Goal: Task Accomplishment & Management: Use online tool/utility

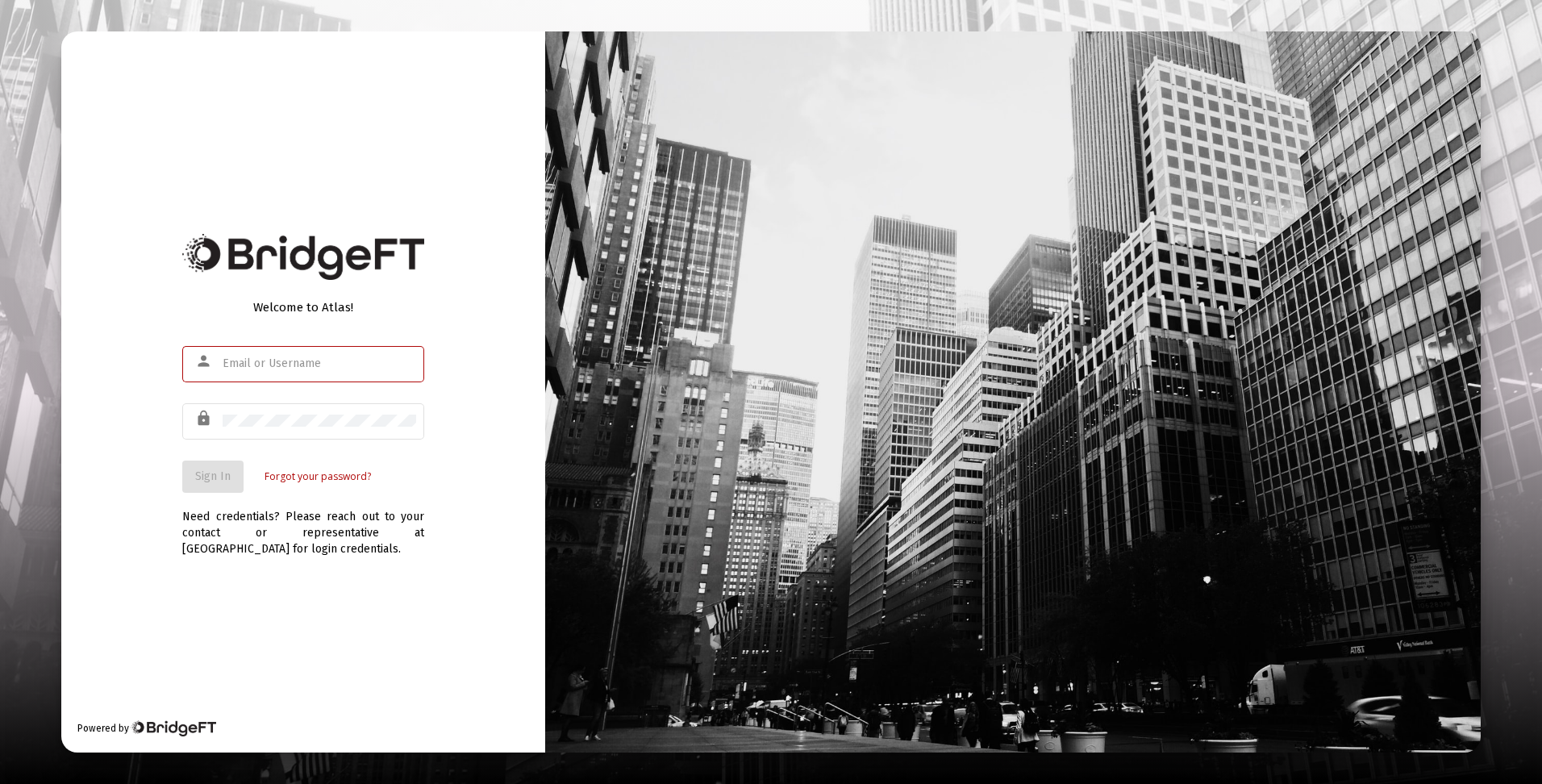
click at [312, 359] on input "text" at bounding box center [319, 363] width 194 height 13
type input "w"
click at [316, 362] on input "dtrossman@passivecapital.com" at bounding box center [319, 363] width 194 height 13
type input "dtrossman@passivecapital.com"
click at [209, 469] on span "Sign In" at bounding box center [213, 476] width 36 height 14
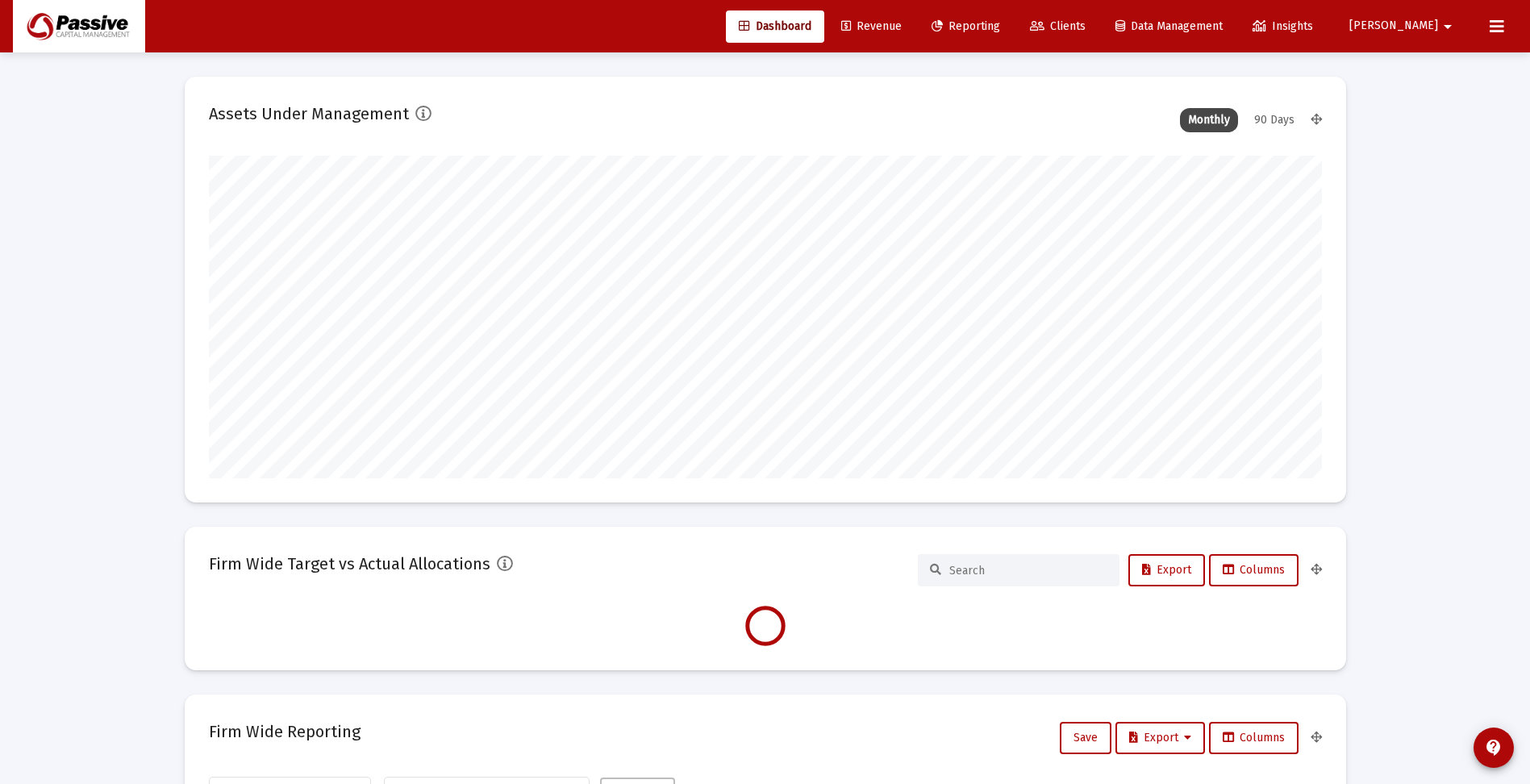
scroll to position [322, 1113]
type input "[DATE]"
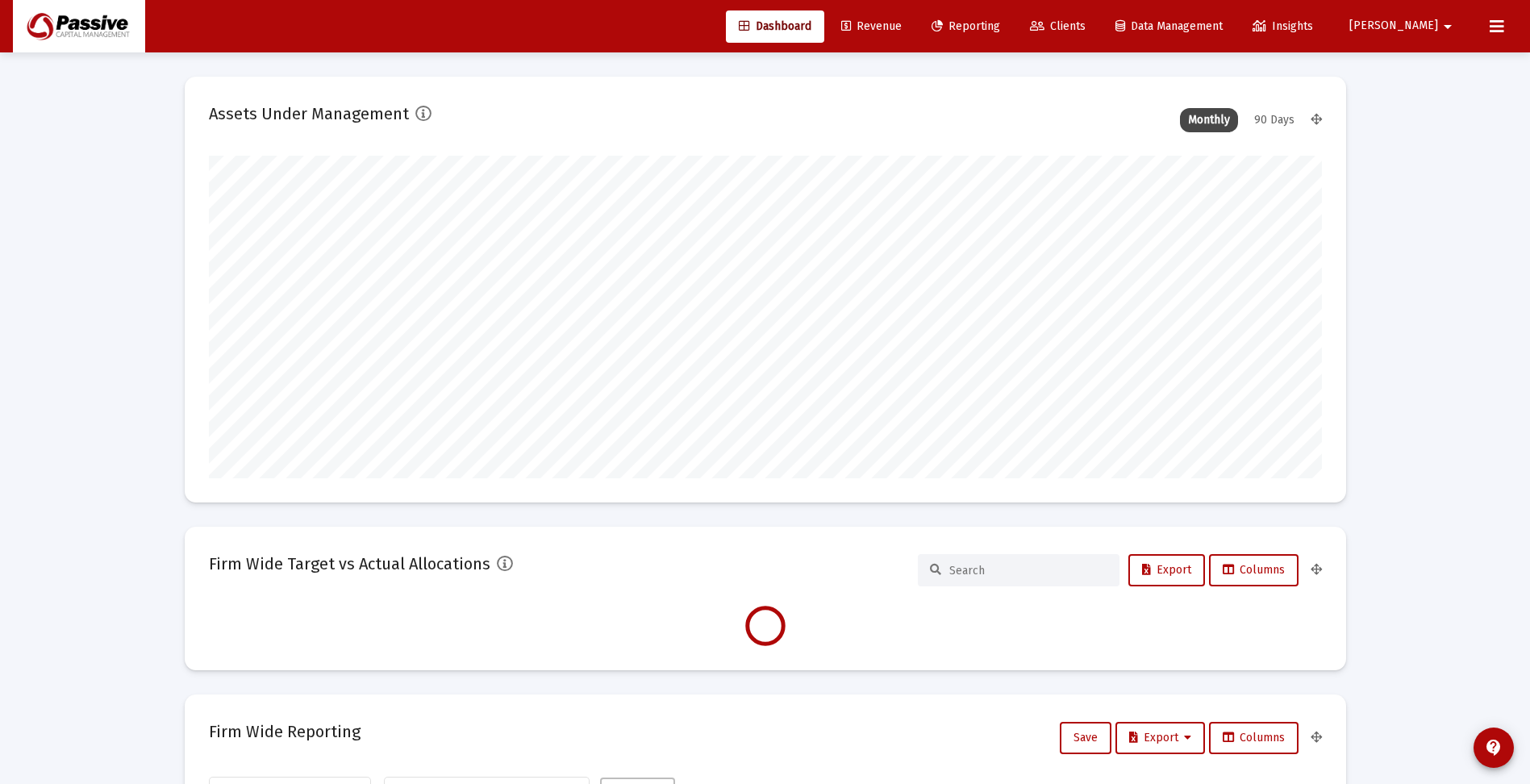
type input "[DATE]"
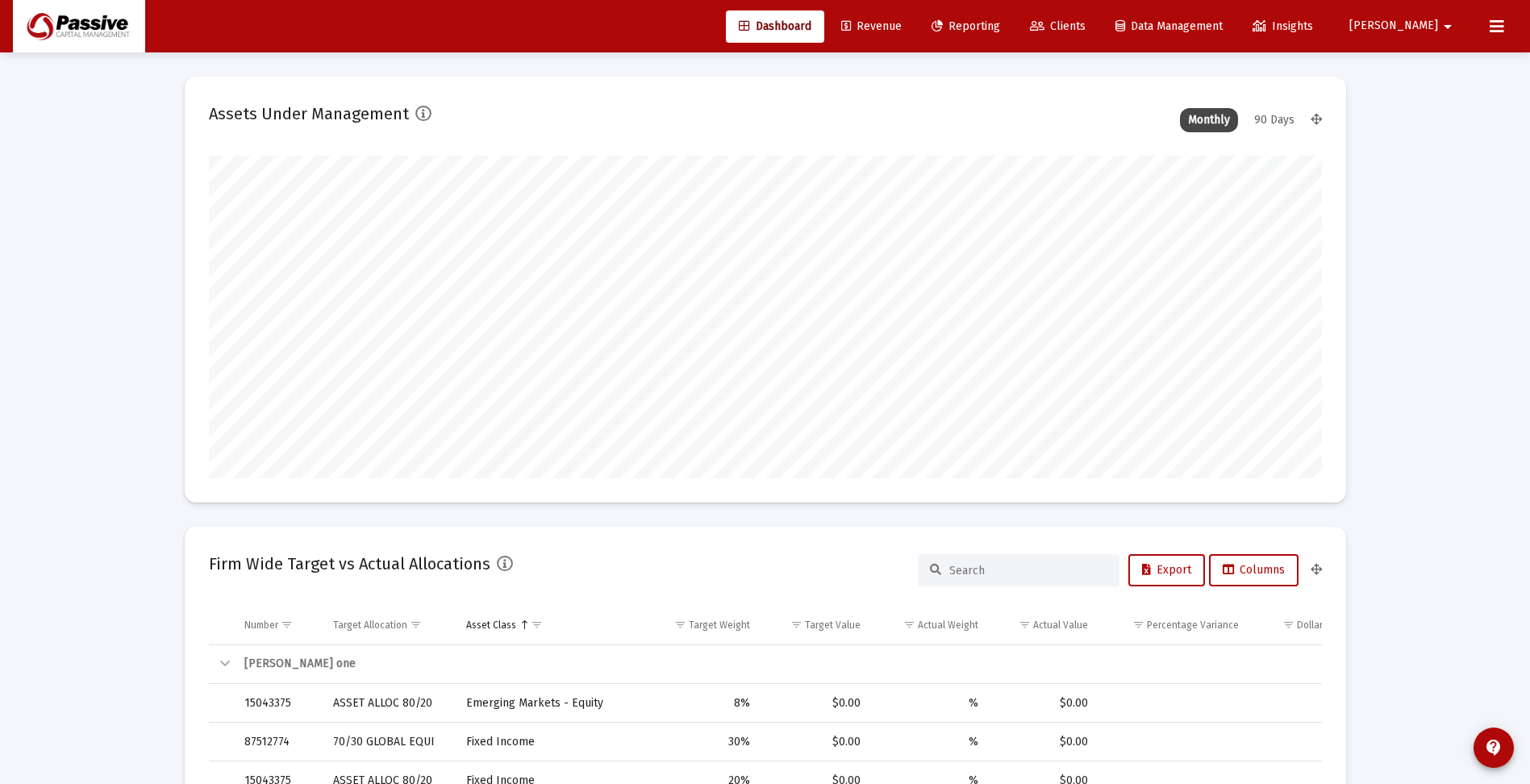
click at [1000, 30] on span "Reporting" at bounding box center [965, 26] width 69 height 14
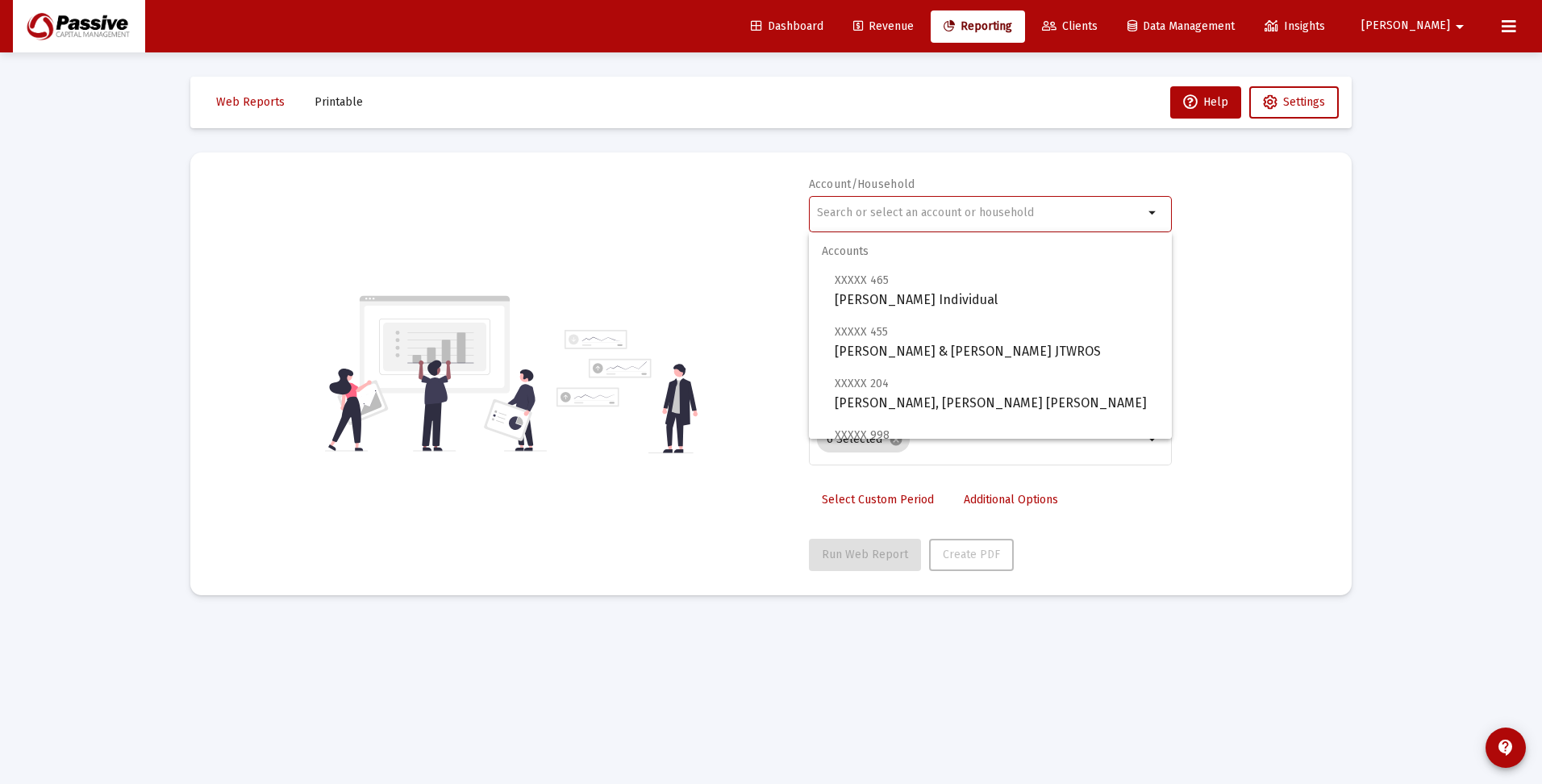
click at [894, 217] on input "text" at bounding box center [980, 212] width 327 height 13
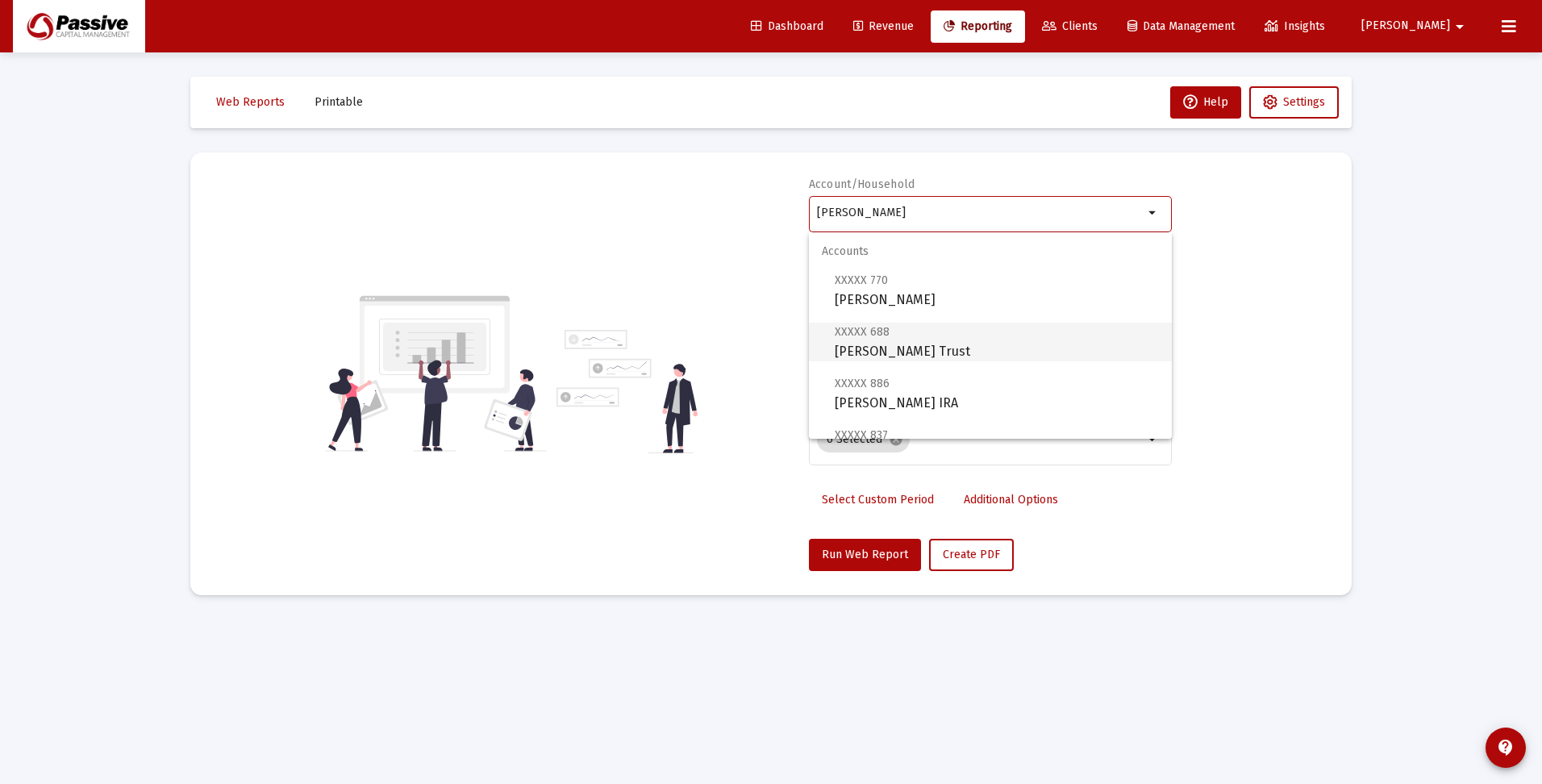
click at [955, 347] on span "XXXXX 688 [PERSON_NAME] Trust" at bounding box center [996, 341] width 324 height 40
type input "[PERSON_NAME] Trust"
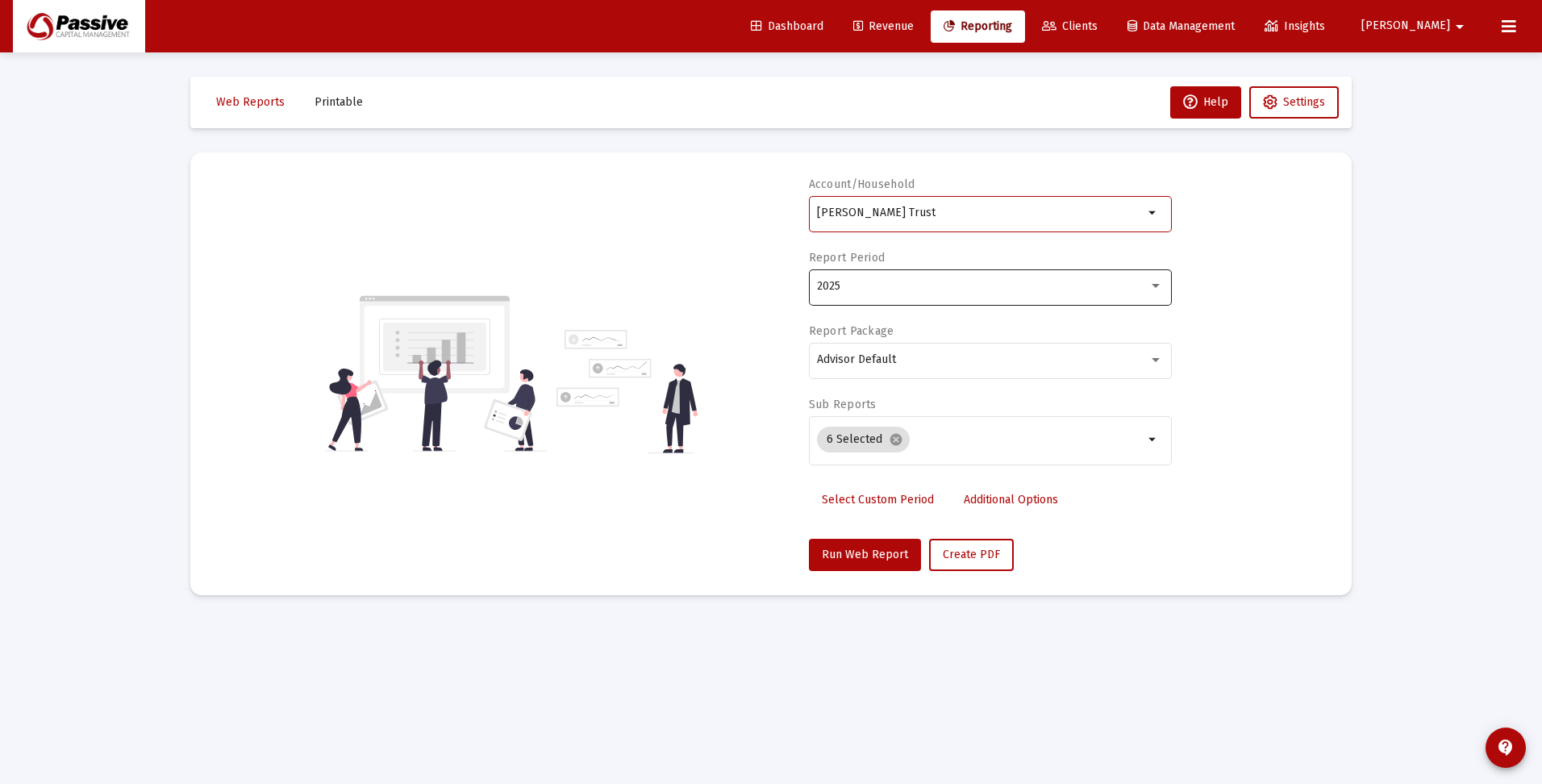
click at [910, 284] on div "2025" at bounding box center [983, 286] width 332 height 13
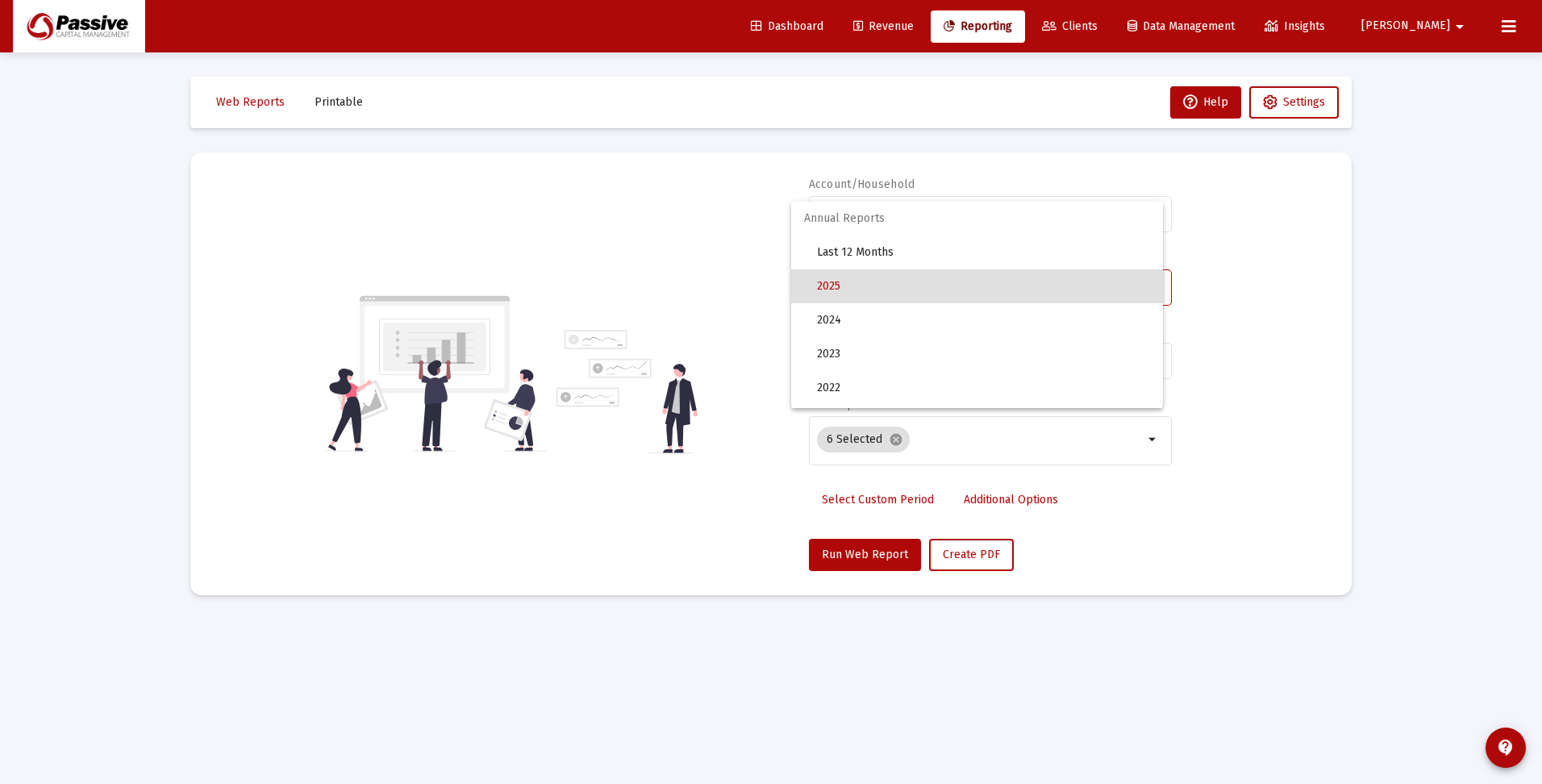
click at [908, 288] on span "2025" at bounding box center [984, 286] width 333 height 34
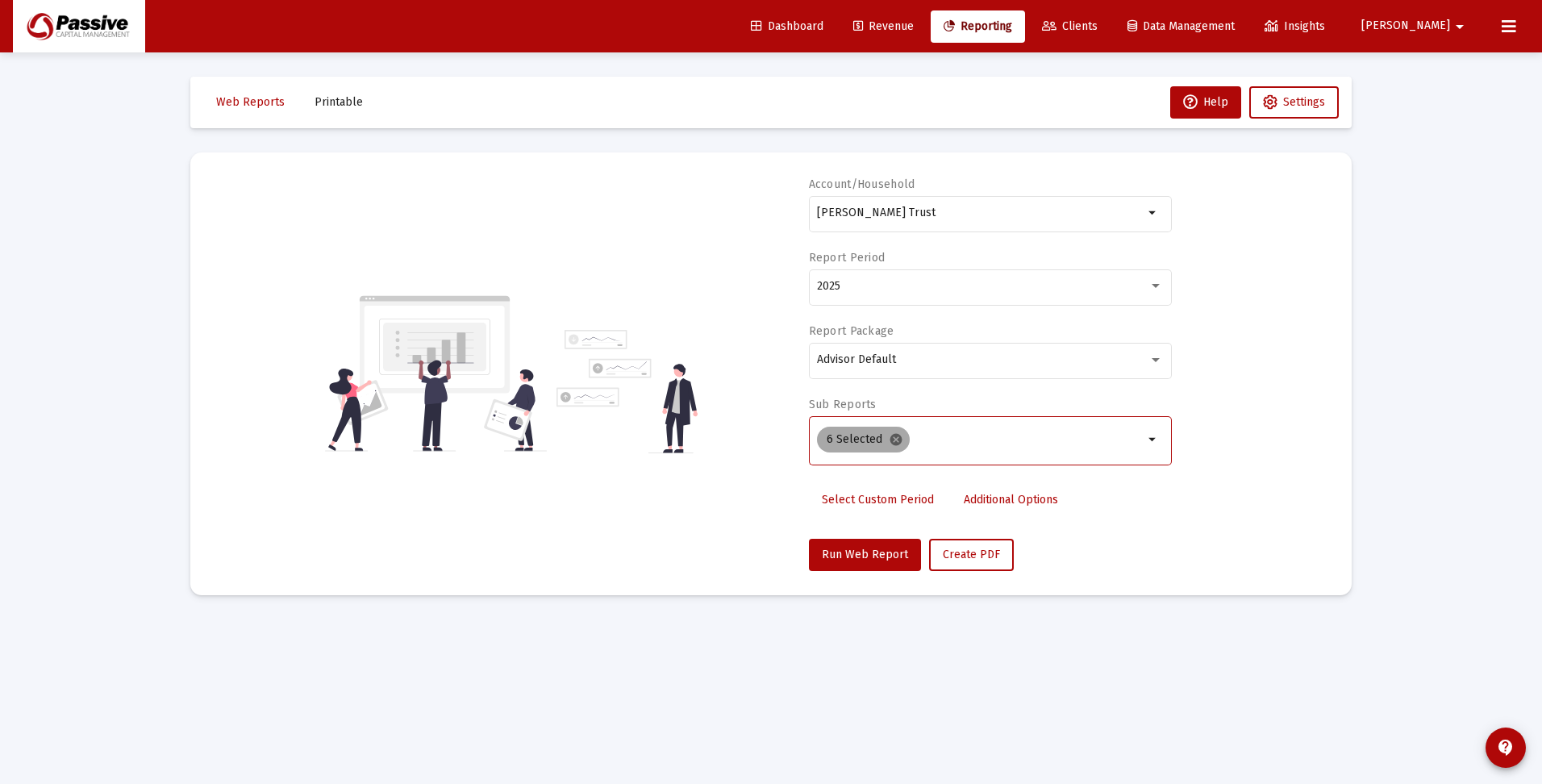
click at [892, 440] on mat-icon "cancel" at bounding box center [896, 439] width 14 height 14
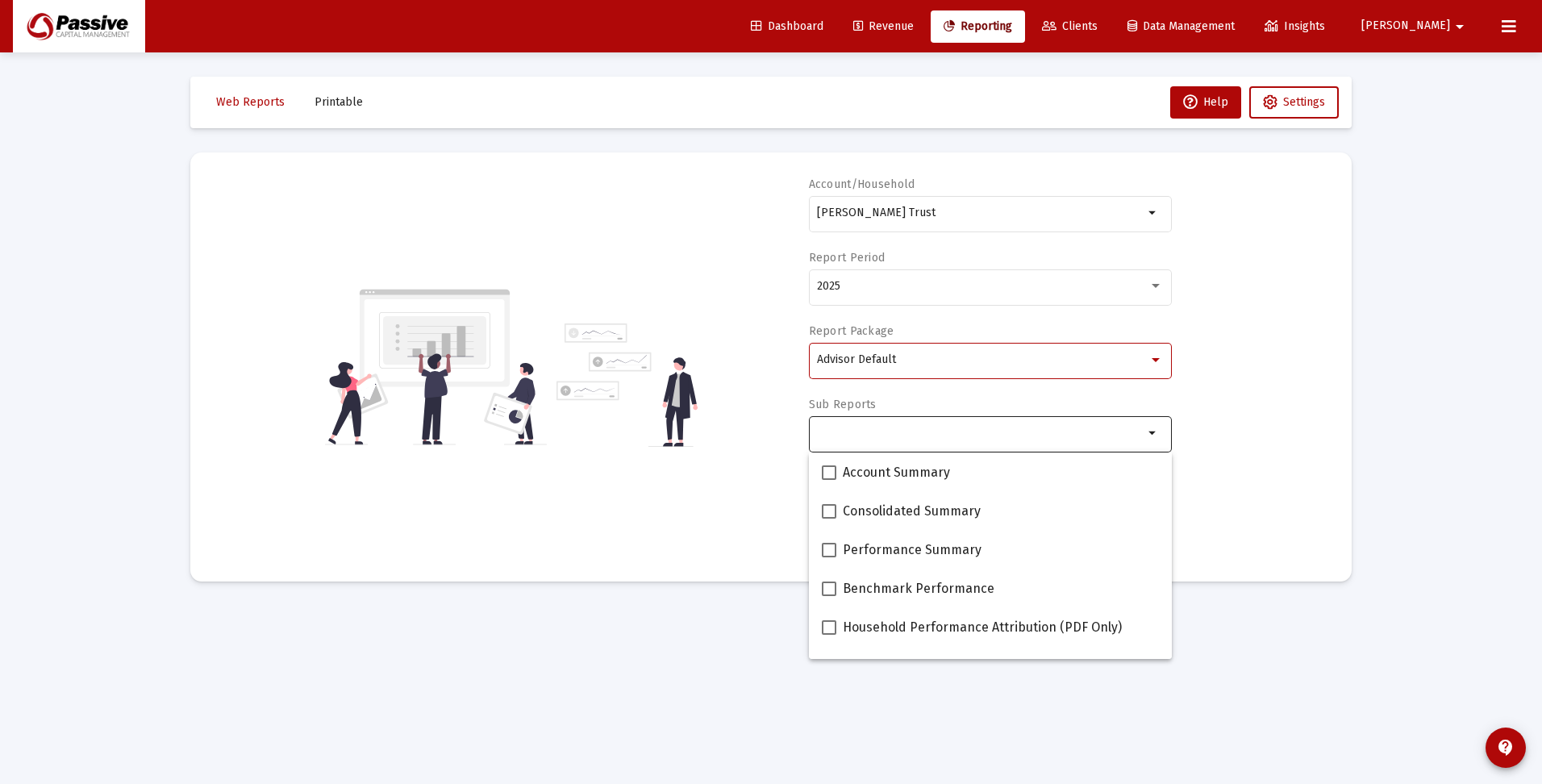
click at [875, 365] on span "Advisor Default" at bounding box center [856, 359] width 79 height 14
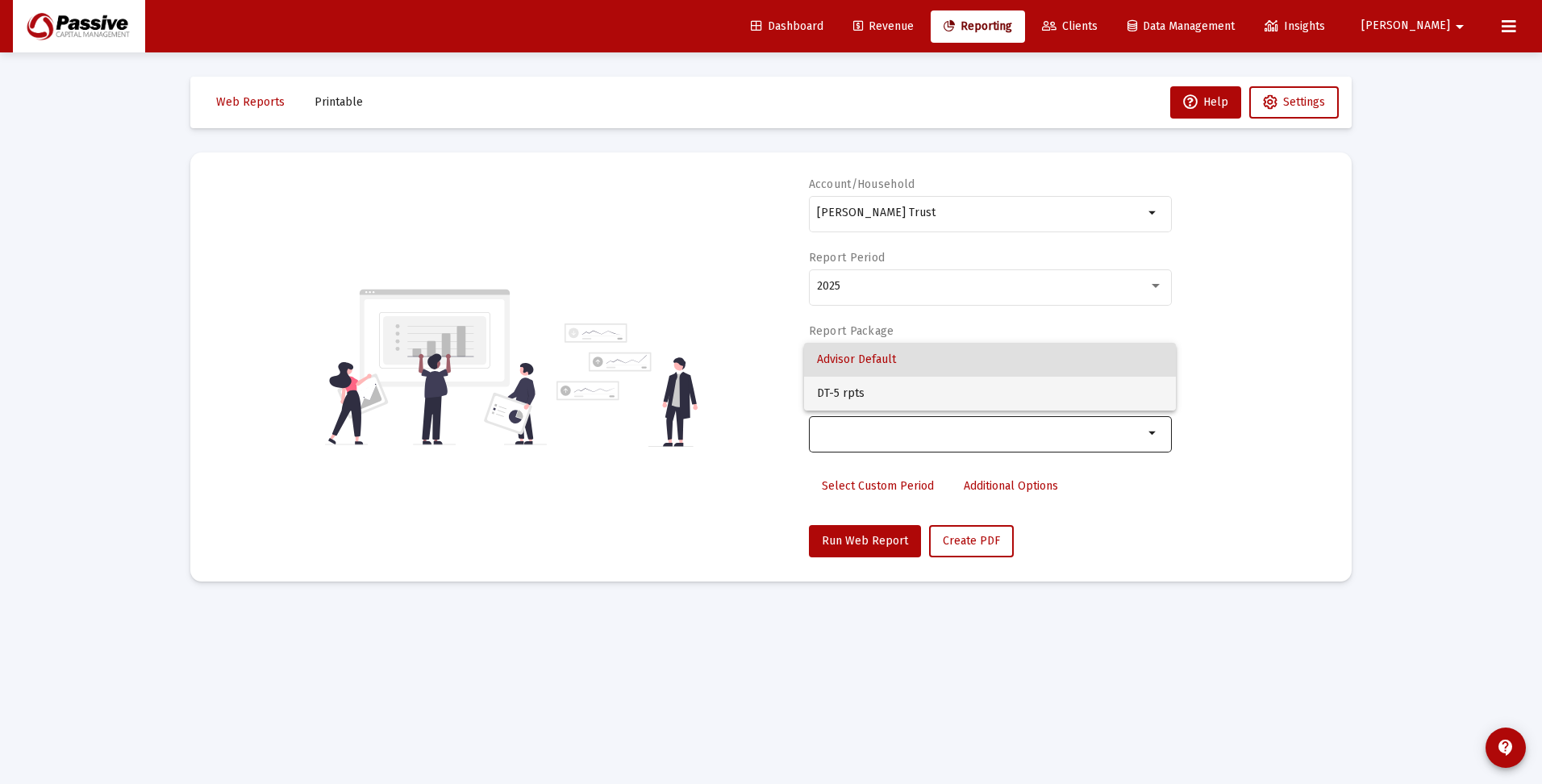
click at [862, 392] on span "DT-5 rpts" at bounding box center [990, 393] width 346 height 34
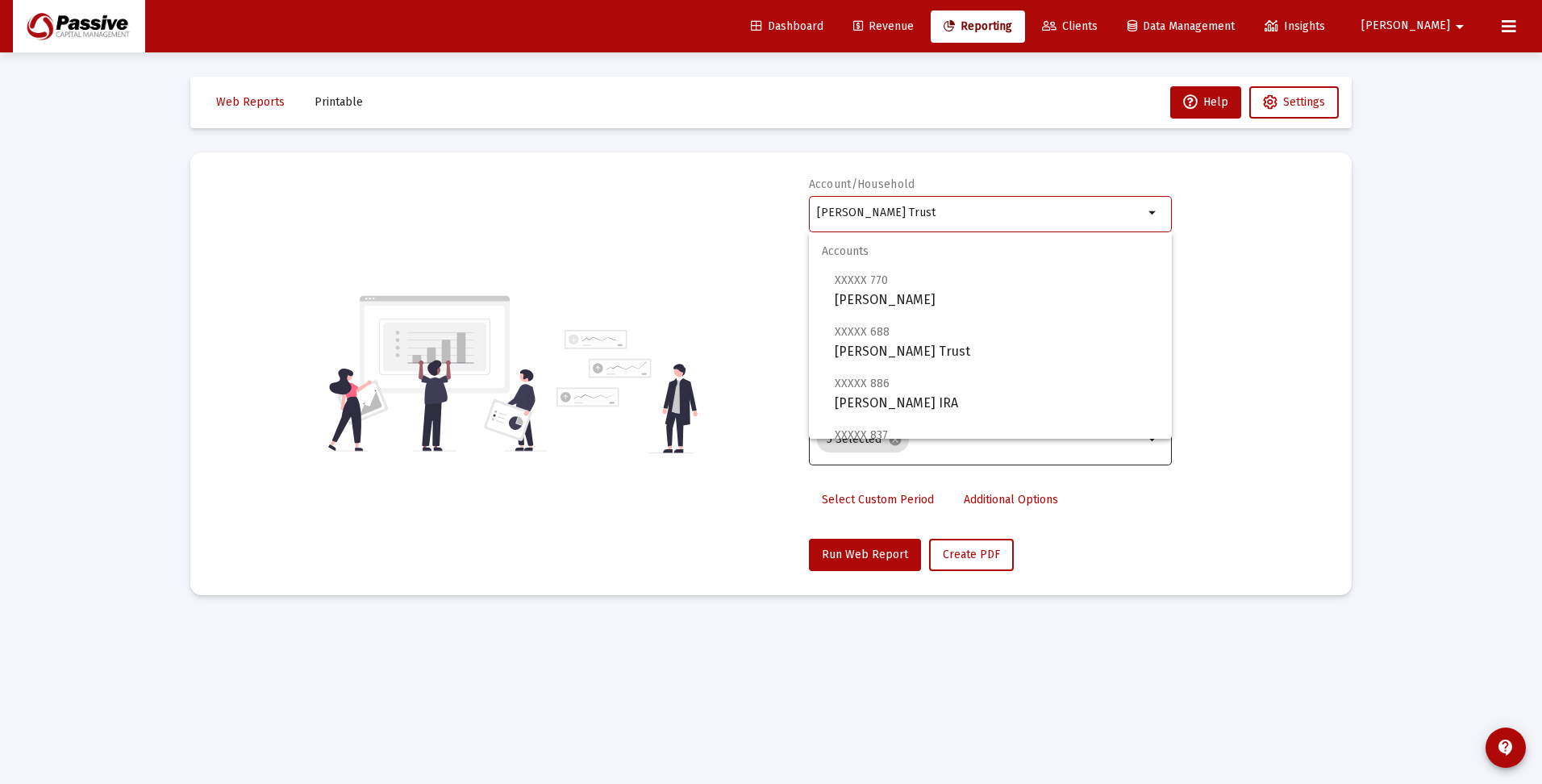
click at [891, 217] on input "[PERSON_NAME] Trust" at bounding box center [980, 212] width 327 height 13
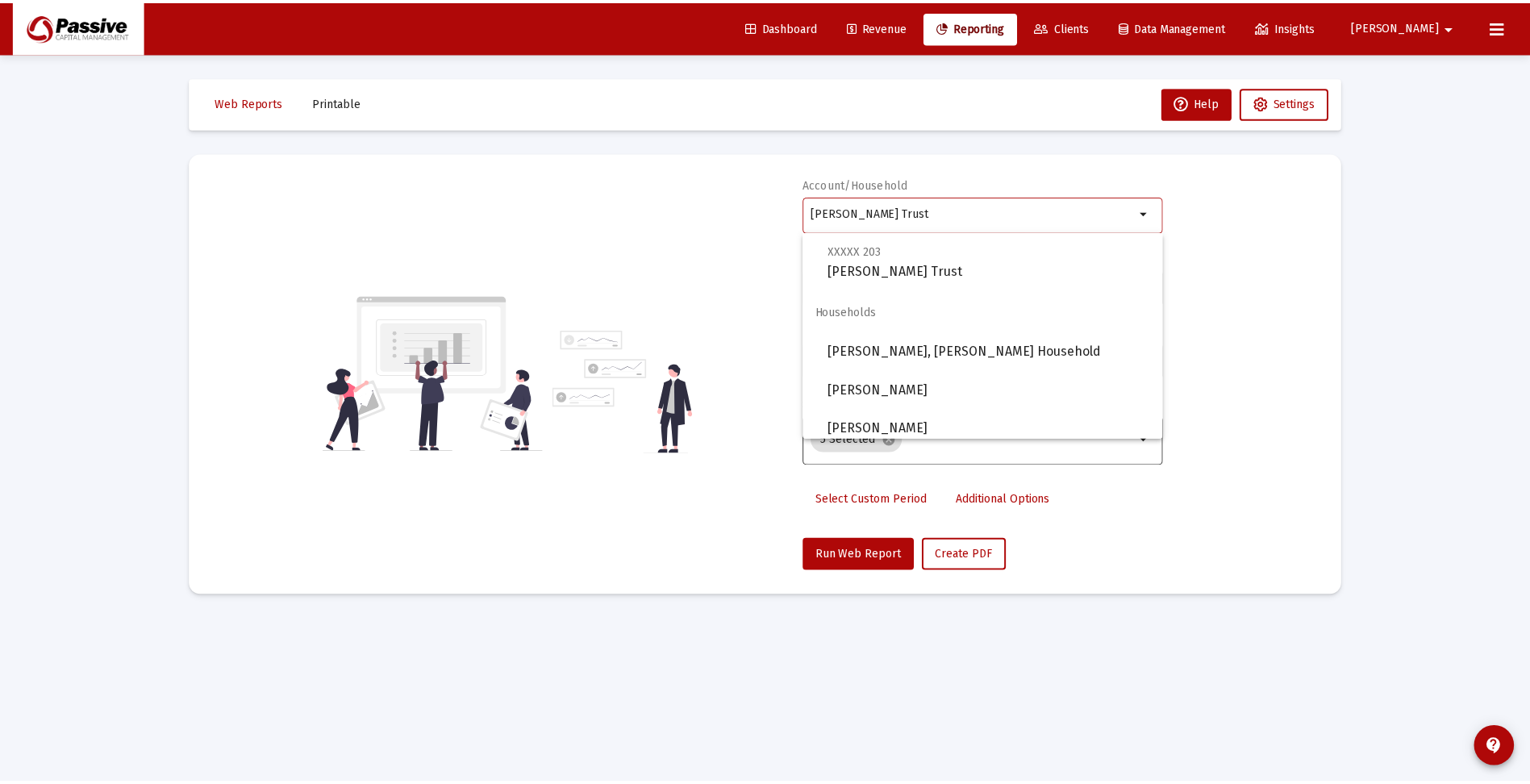
scroll to position [400, 0]
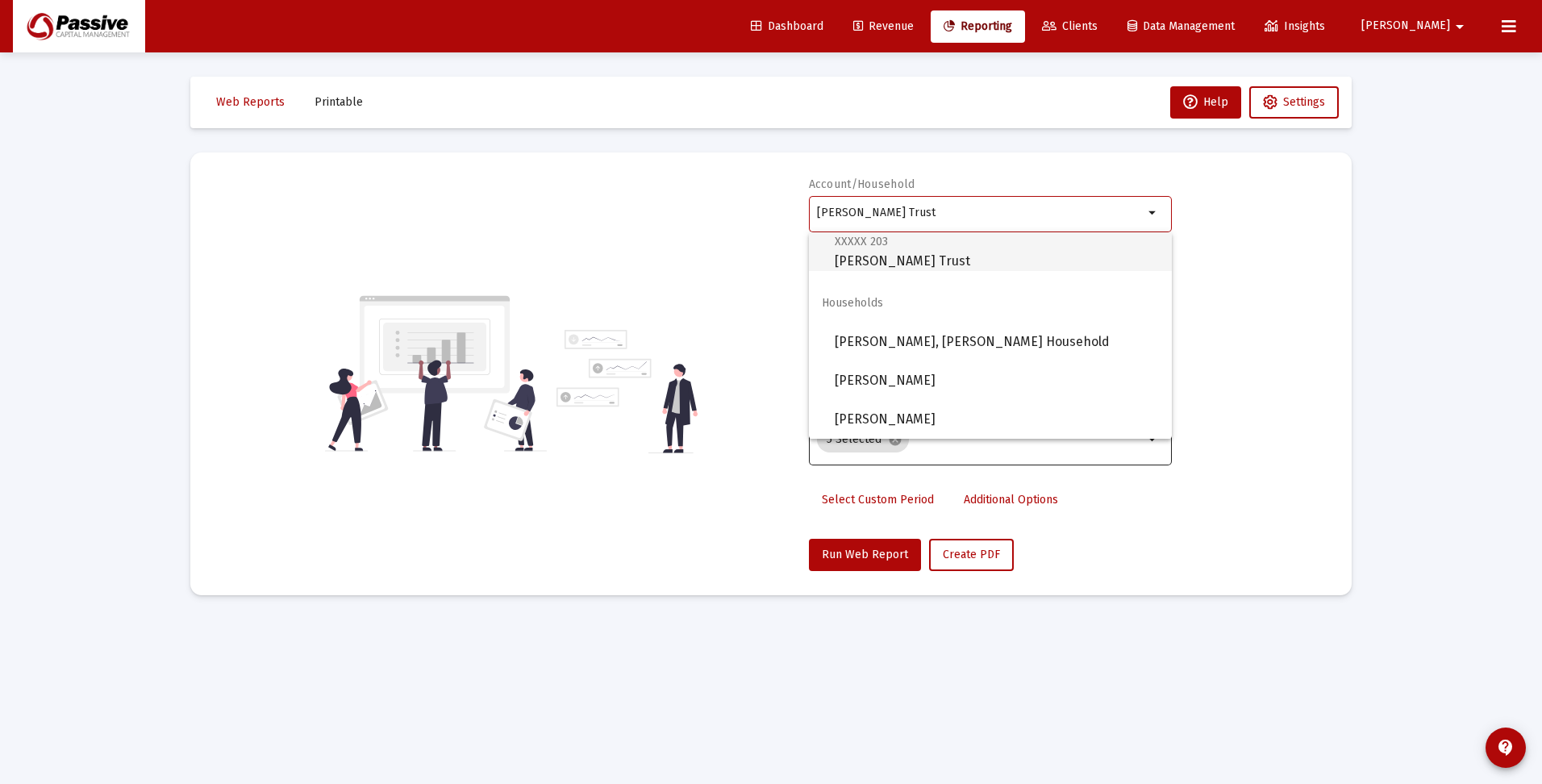
click at [900, 269] on span "XXXXX 203 [PERSON_NAME] Trust" at bounding box center [996, 251] width 324 height 40
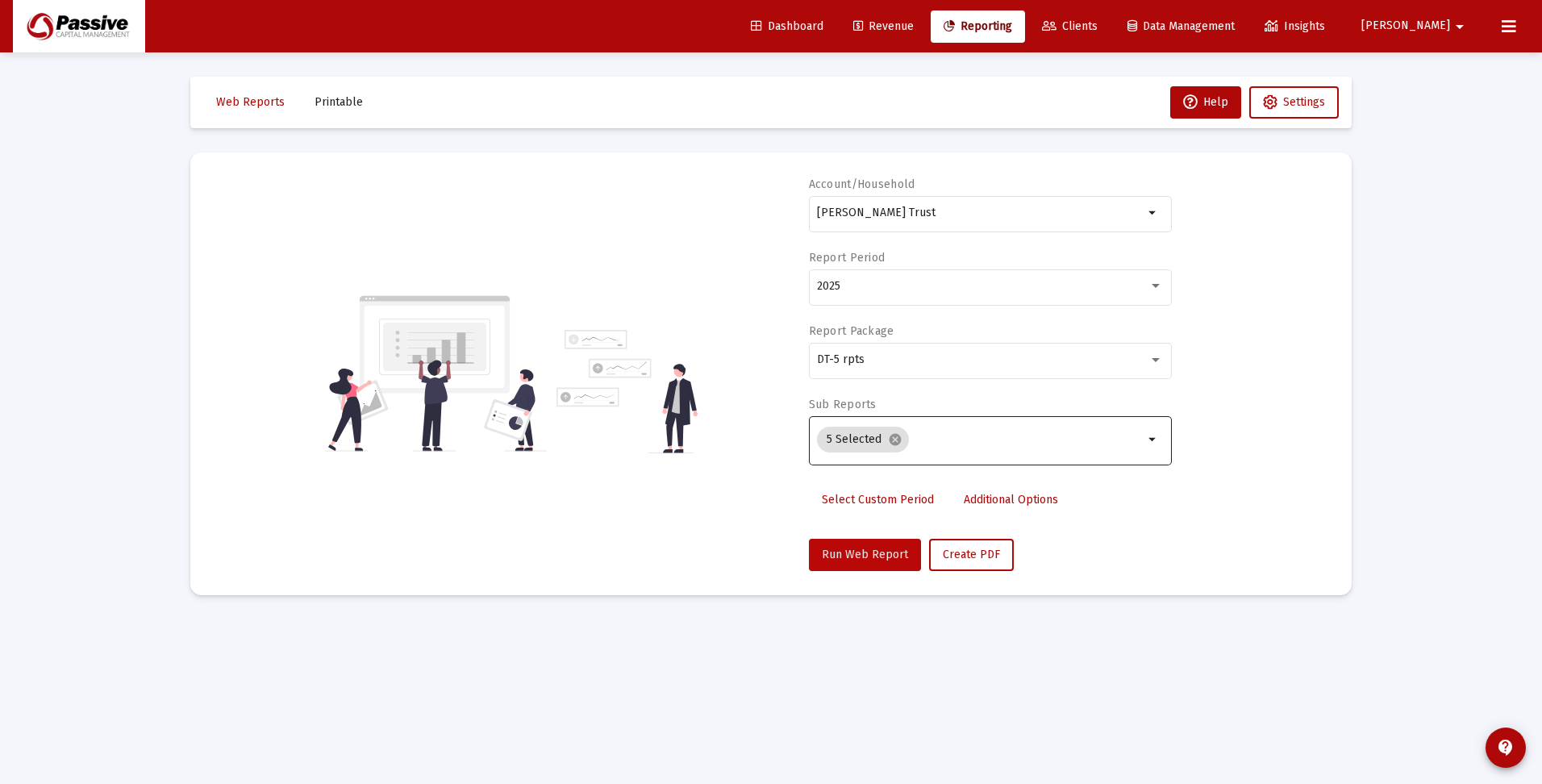
click at [872, 547] on span "Run Web Report" at bounding box center [865, 554] width 86 height 14
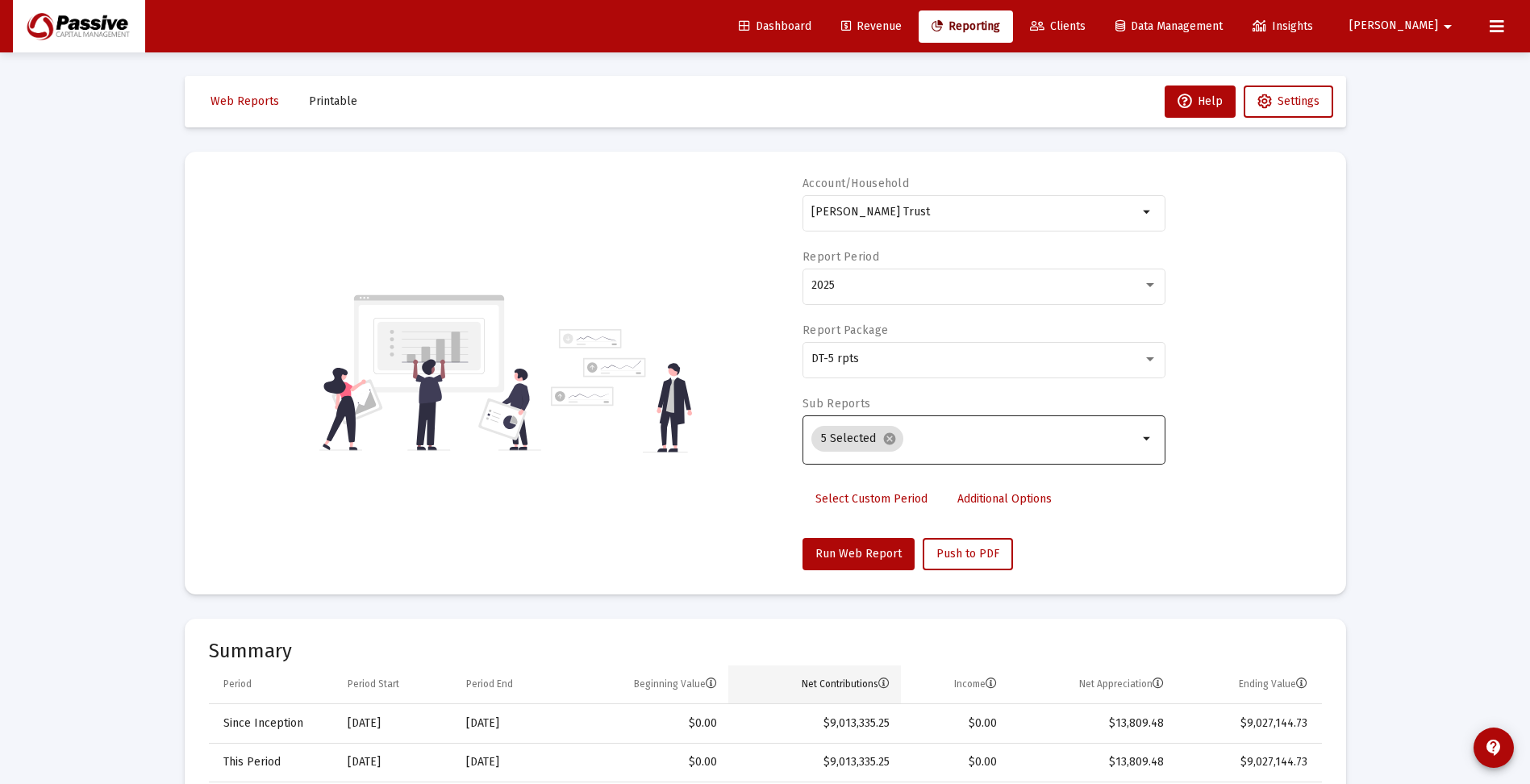
scroll to position [0, 0]
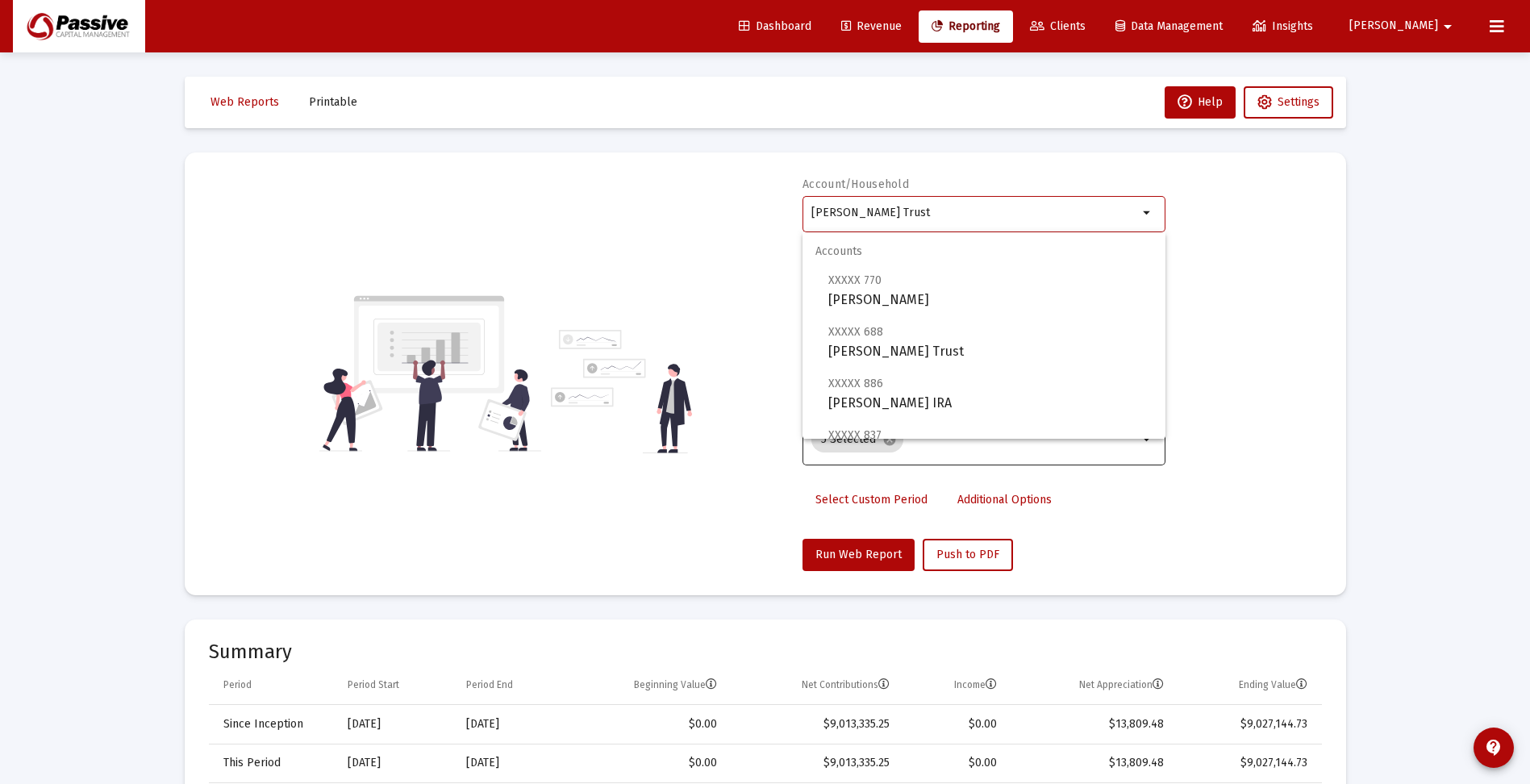
click at [886, 217] on input "[PERSON_NAME] Trust" at bounding box center [974, 212] width 326 height 13
click at [902, 345] on span "XXXXX 688 [PERSON_NAME] Trust" at bounding box center [990, 341] width 324 height 40
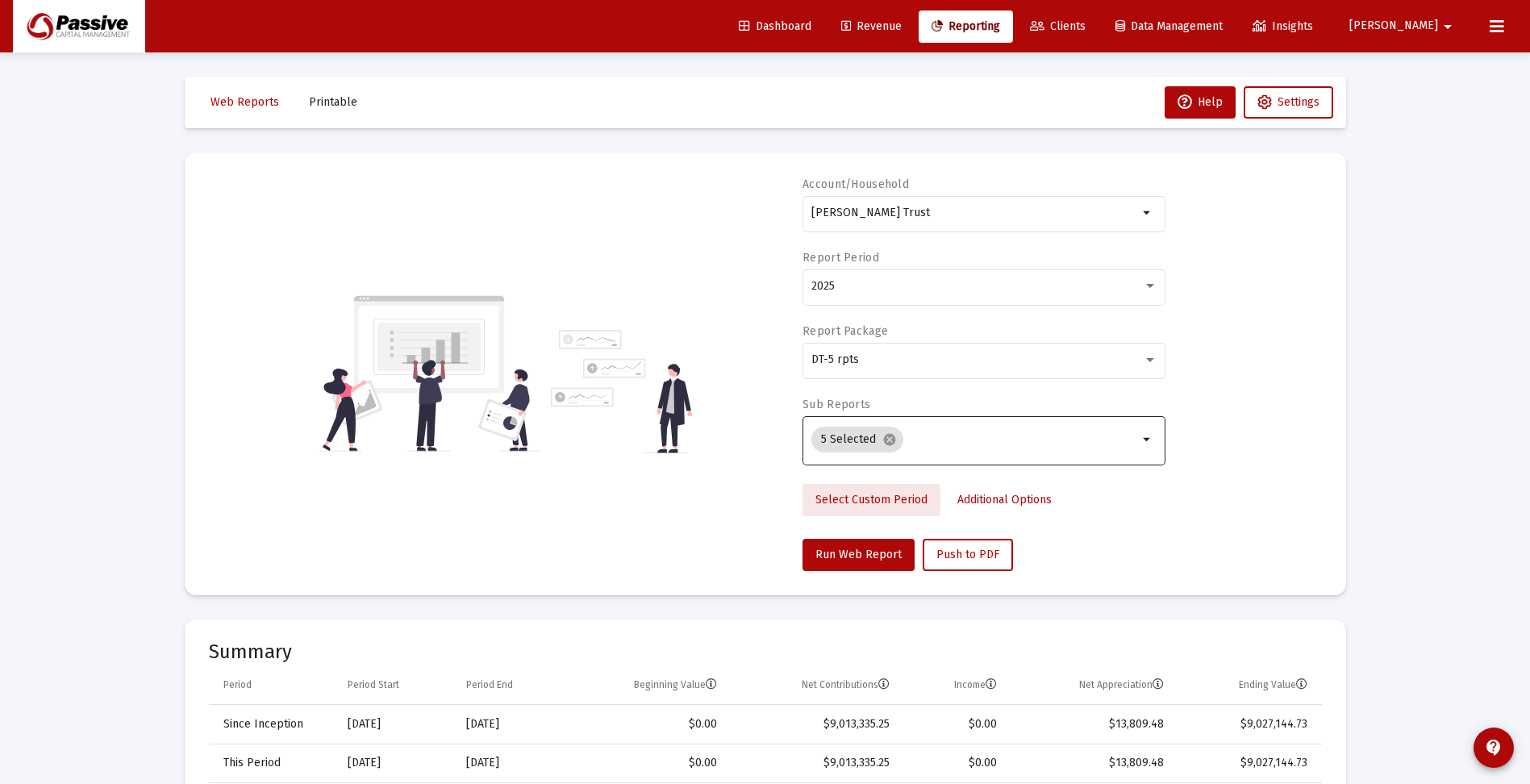
click at [893, 496] on span "Select Custom Period" at bounding box center [871, 500] width 112 height 14
click at [1163, 289] on icon "Open calendar" at bounding box center [1162, 286] width 17 height 17
click at [1181, 441] on div "5" at bounding box center [1180, 444] width 29 height 29
type input "[DATE]"
click at [875, 546] on button "Run Web Report" at bounding box center [858, 555] width 112 height 32
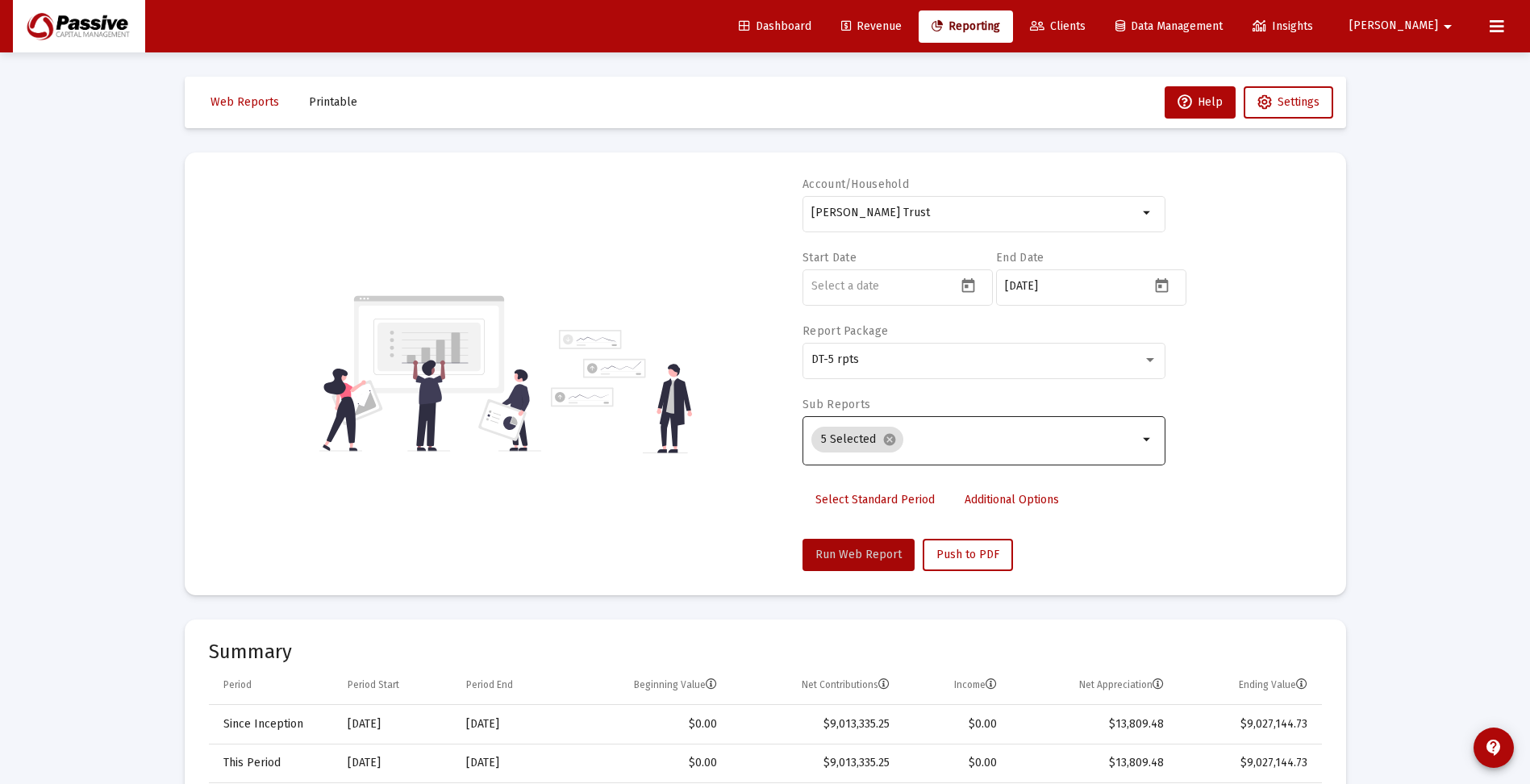
click at [860, 557] on span "Run Web Report" at bounding box center [858, 554] width 86 height 14
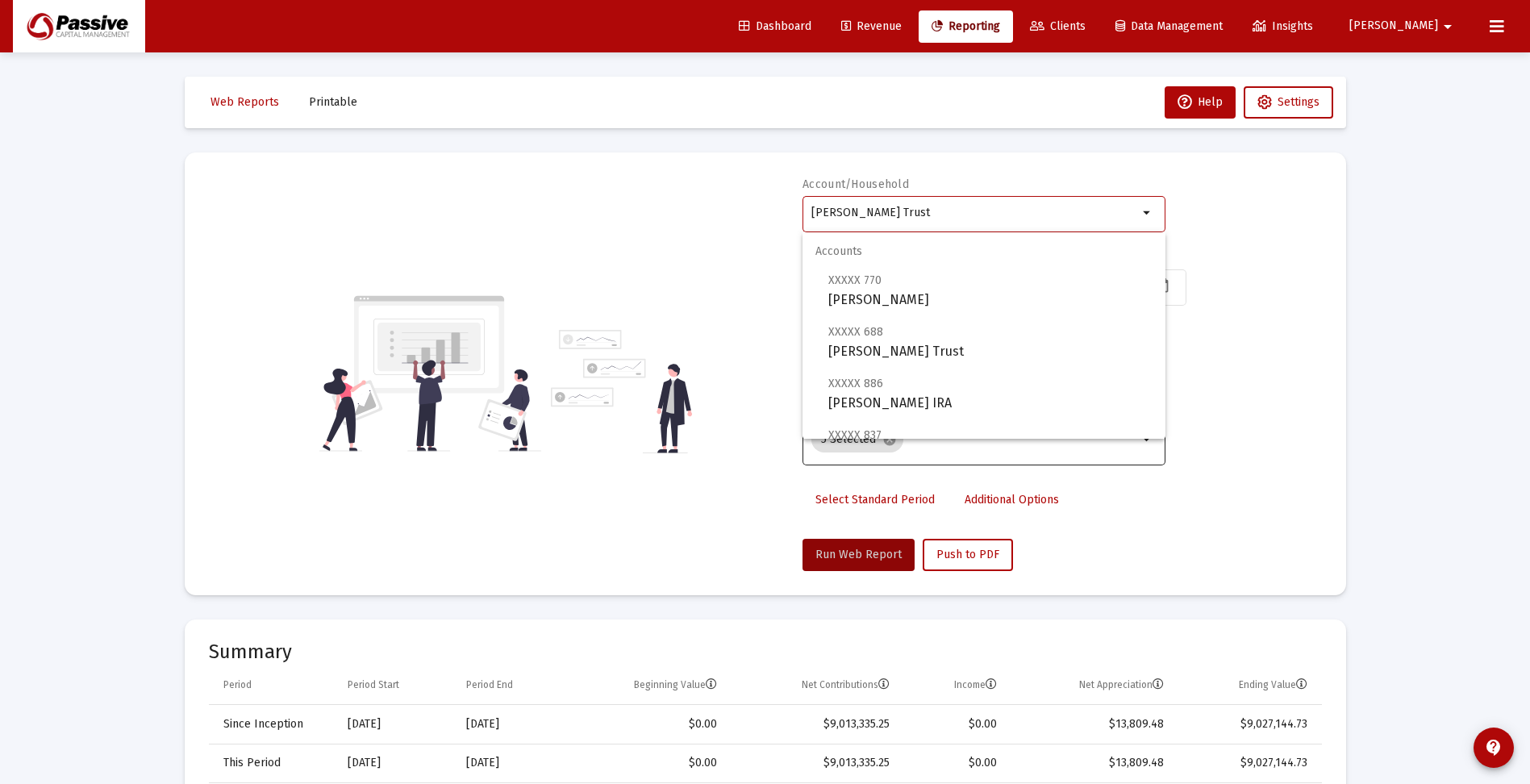
click at [919, 209] on input "[PERSON_NAME] Trust" at bounding box center [974, 212] width 326 height 13
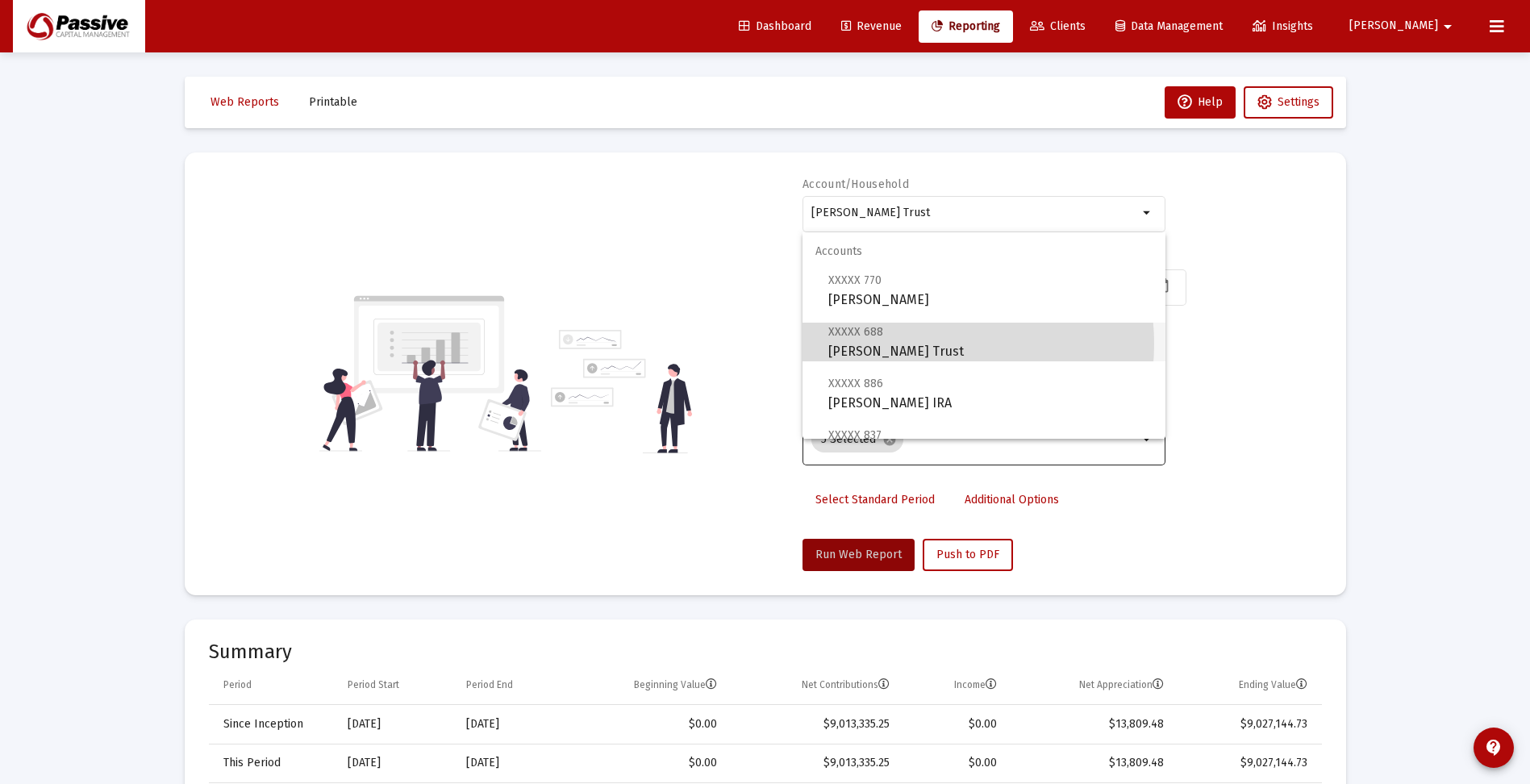
click at [914, 343] on span "XXXXX 688 [PERSON_NAME] Trust" at bounding box center [990, 341] width 324 height 40
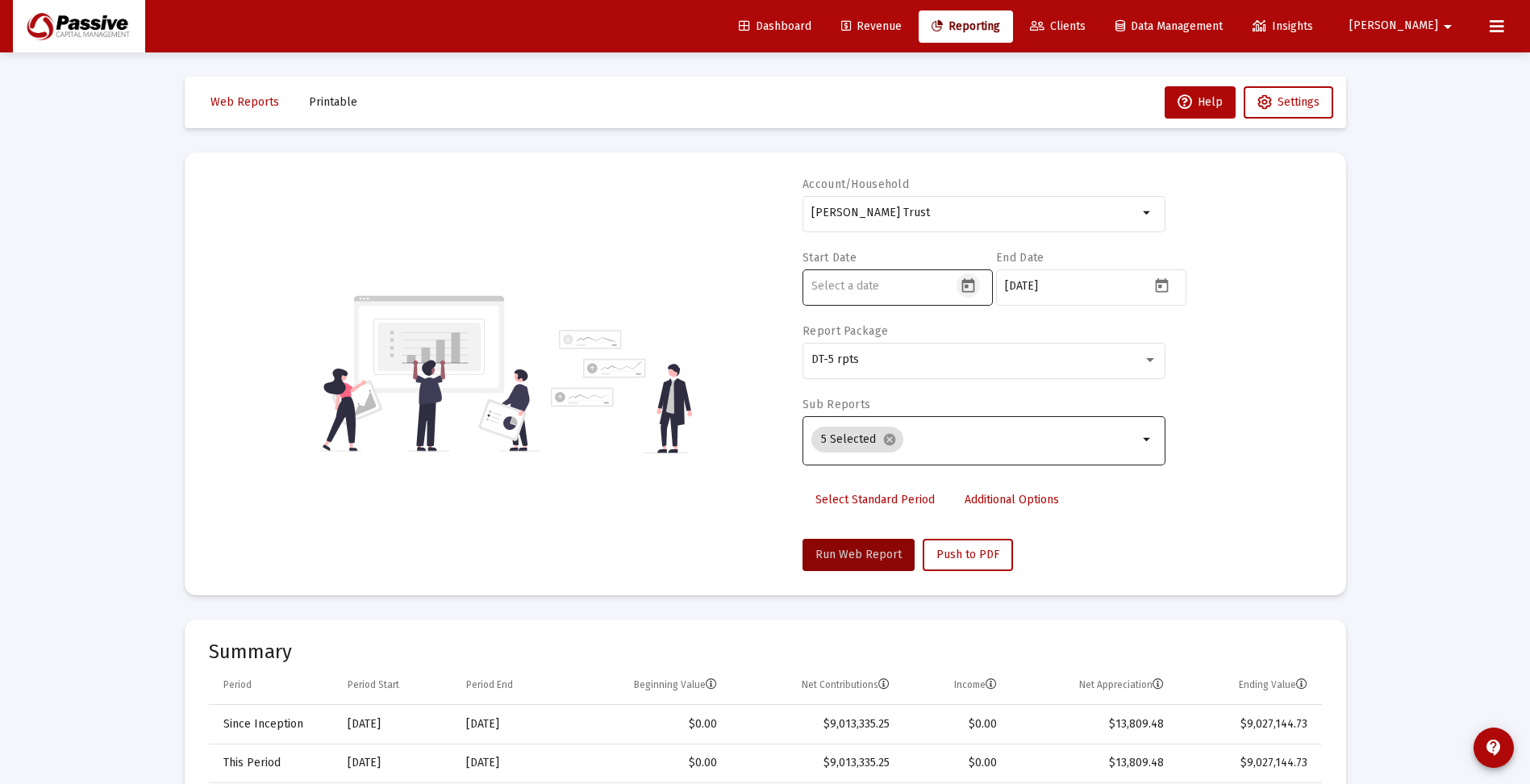
click at [969, 288] on icon "Open calendar" at bounding box center [968, 286] width 17 height 17
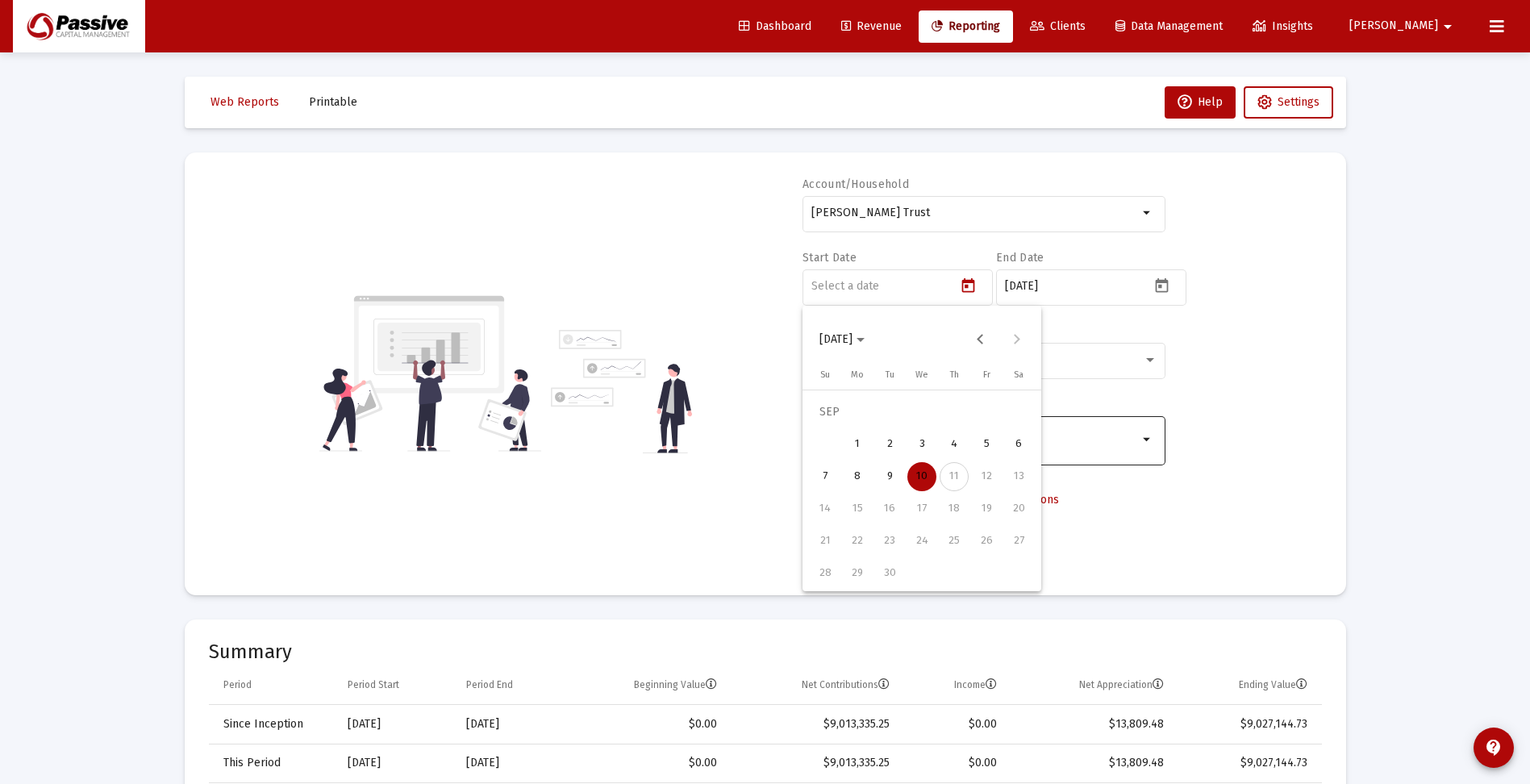
click at [736, 309] on div at bounding box center [765, 392] width 1530 height 784
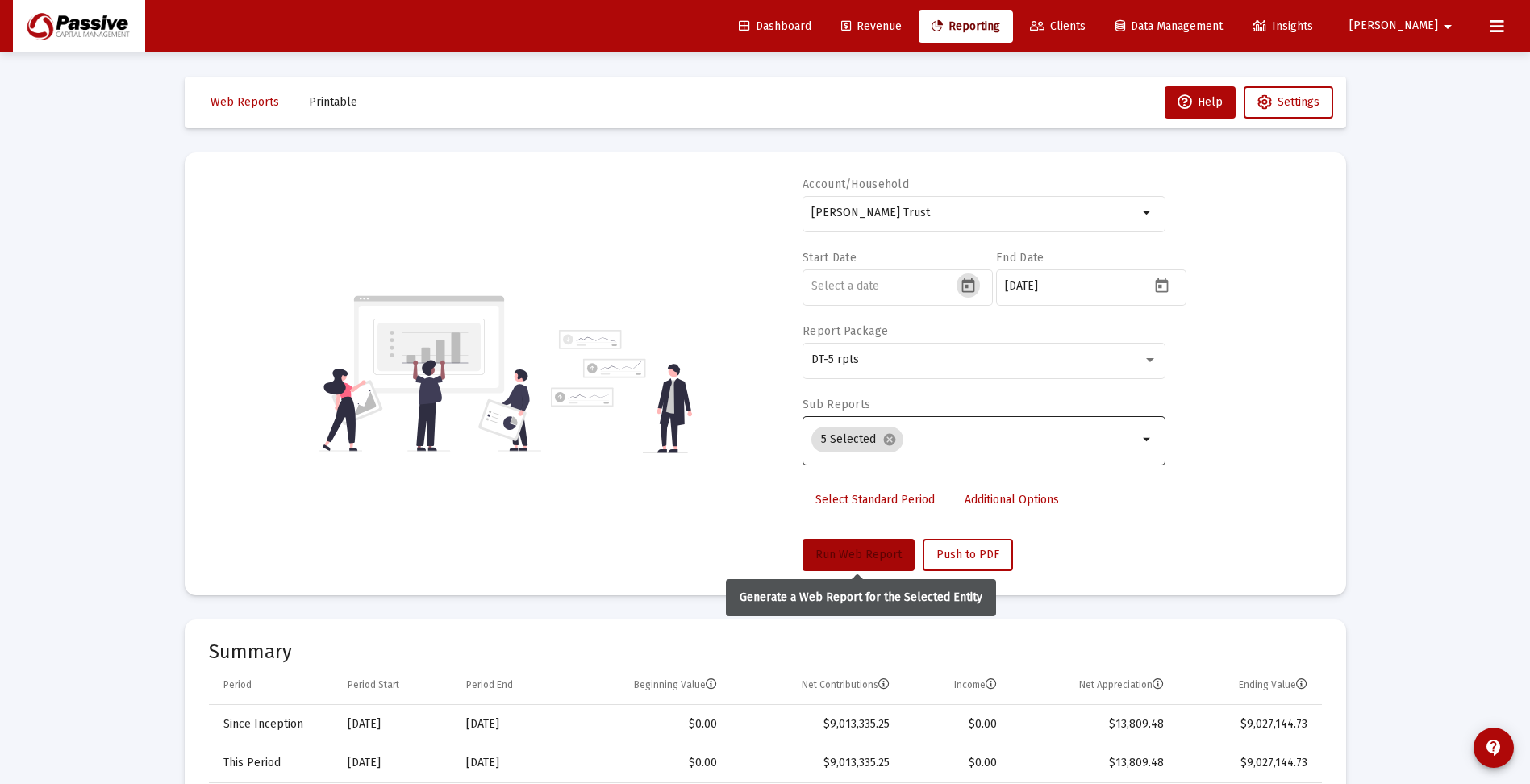
click at [847, 549] on span "Run Web Report" at bounding box center [858, 554] width 86 height 14
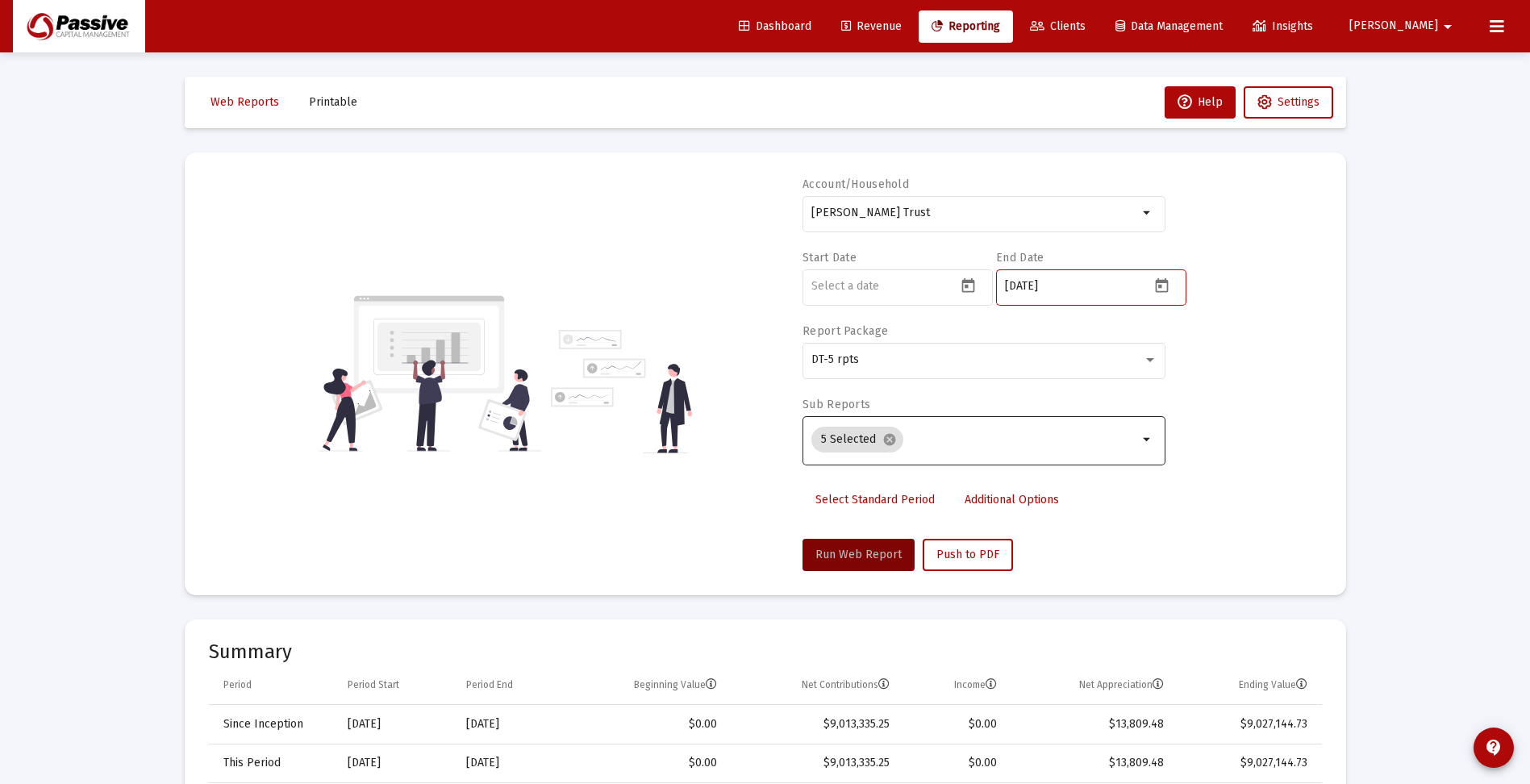
click at [1105, 291] on input "[DATE]" at bounding box center [1078, 286] width 145 height 13
click at [910, 496] on span "Select Standard Period" at bounding box center [875, 500] width 119 height 14
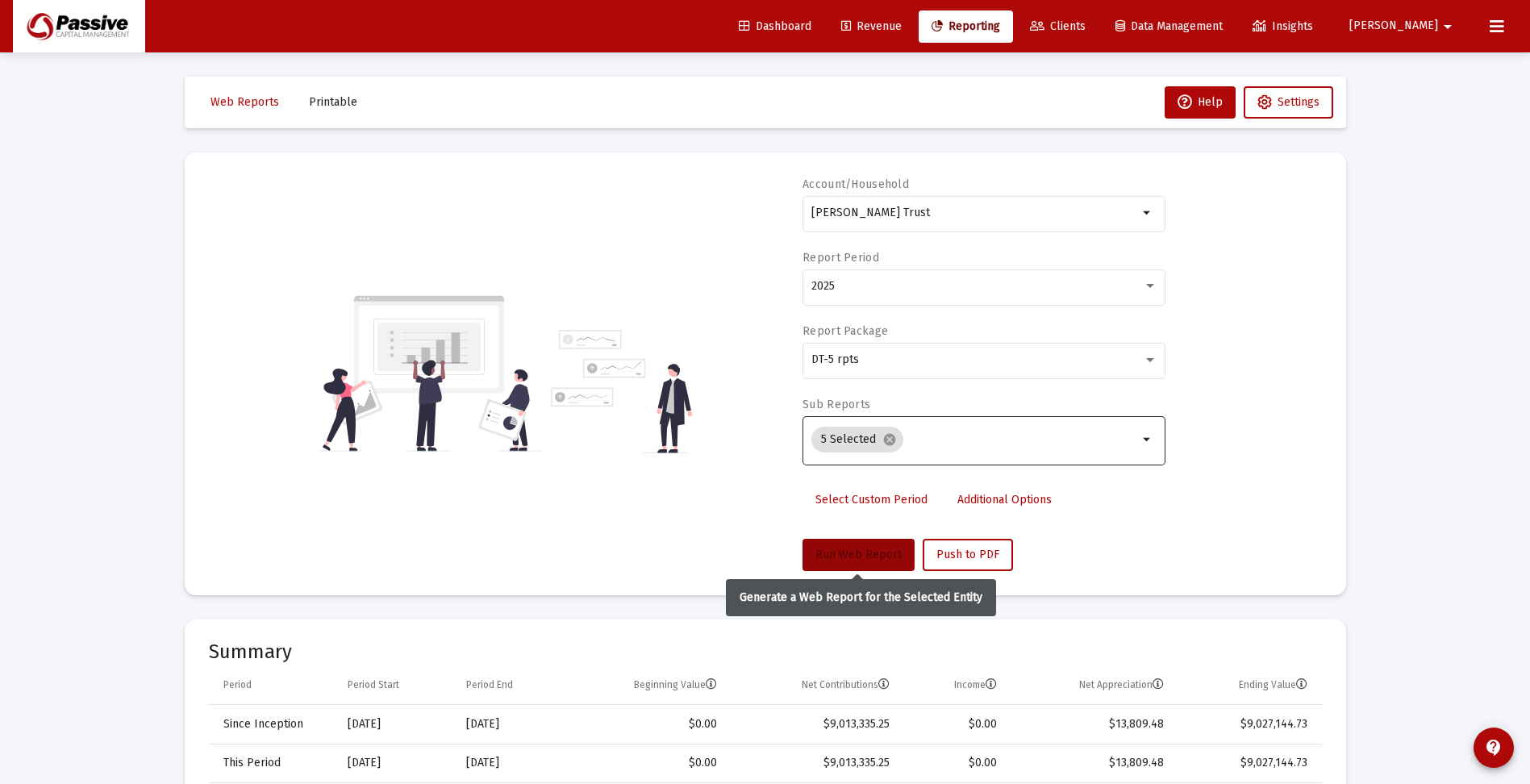
click at [849, 550] on span "Run Web Report" at bounding box center [858, 554] width 86 height 14
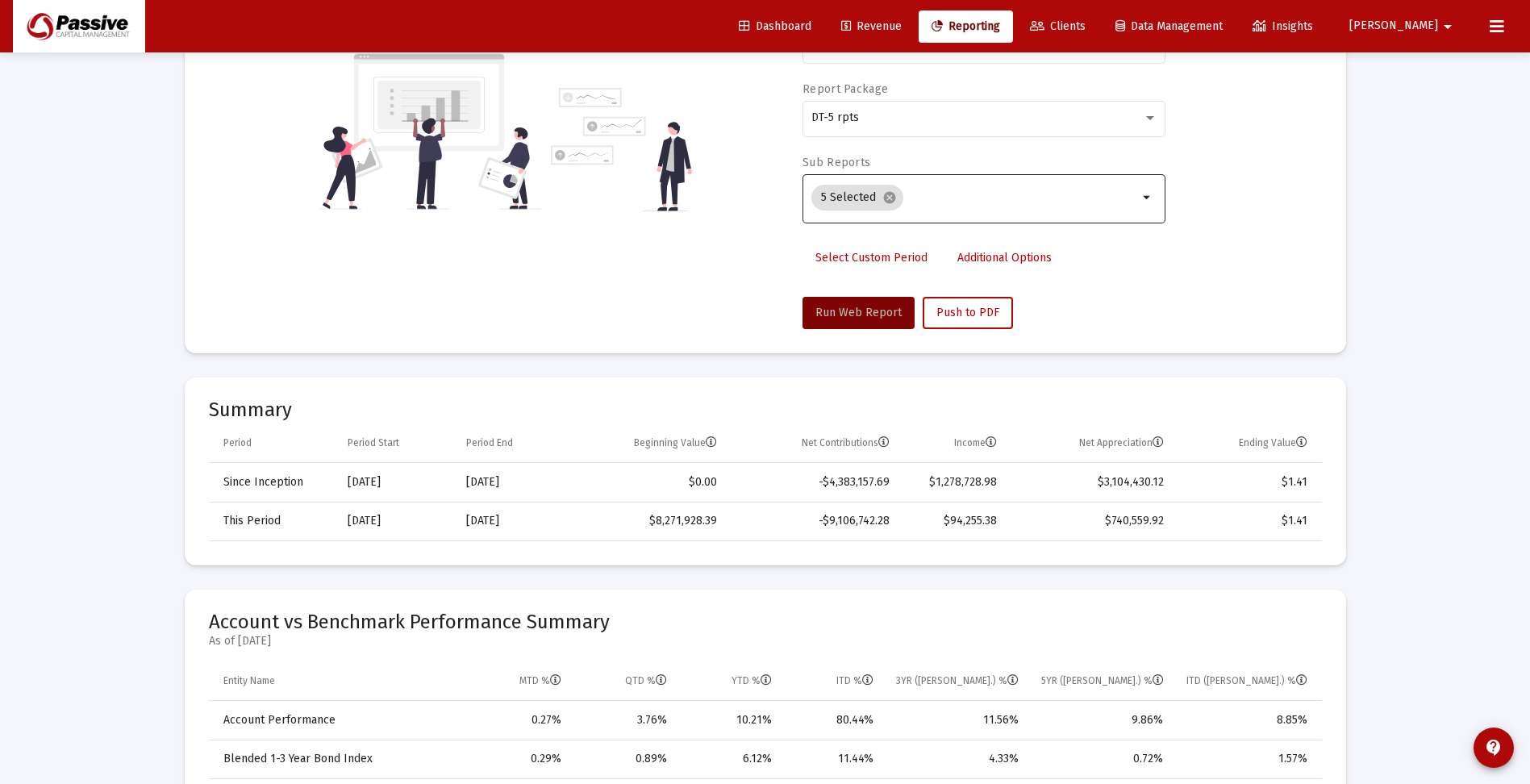
scroll to position [322, 0]
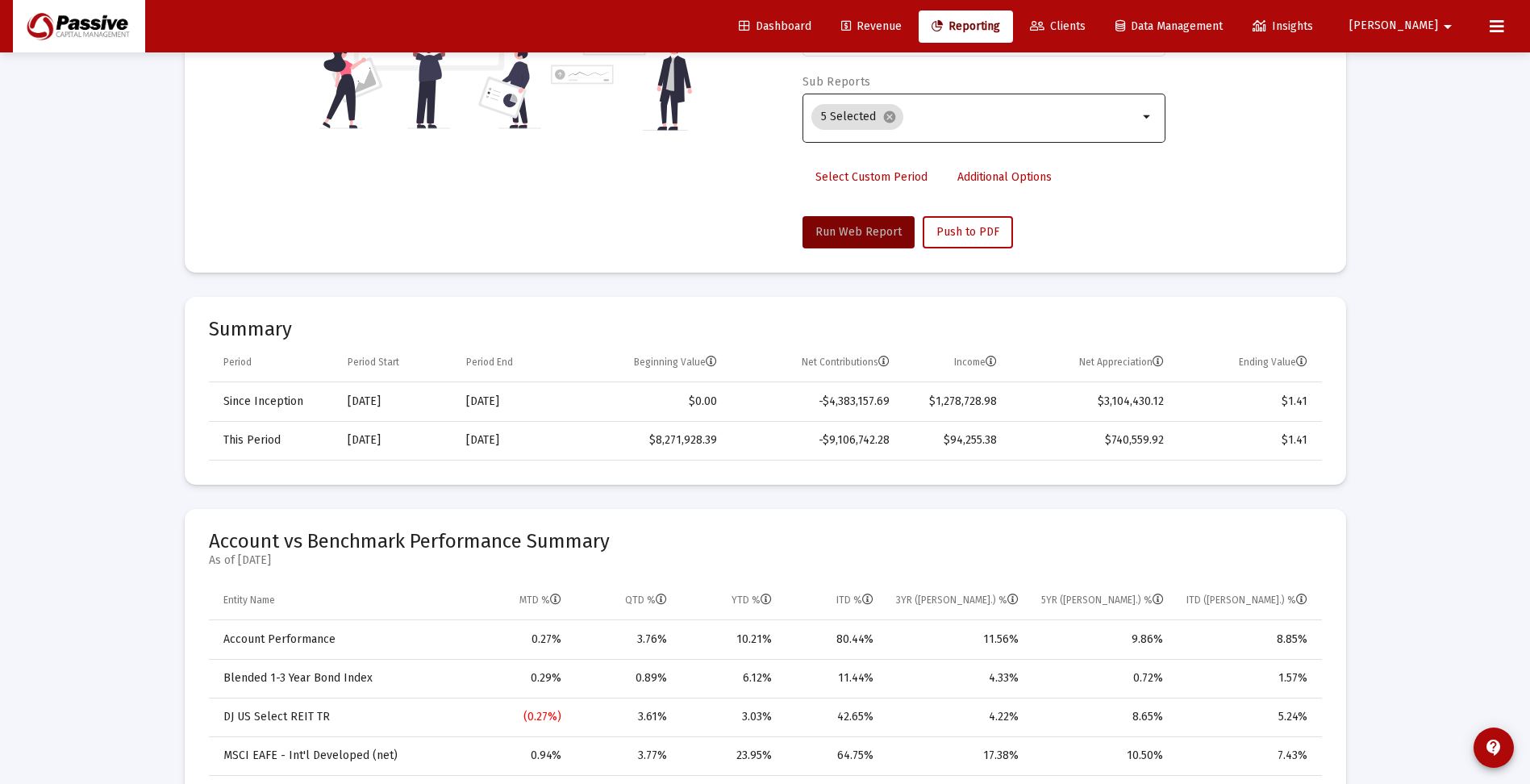
drag, startPoint x: 1389, startPoint y: 470, endPoint x: 1541, endPoint y: 469, distance: 152.0
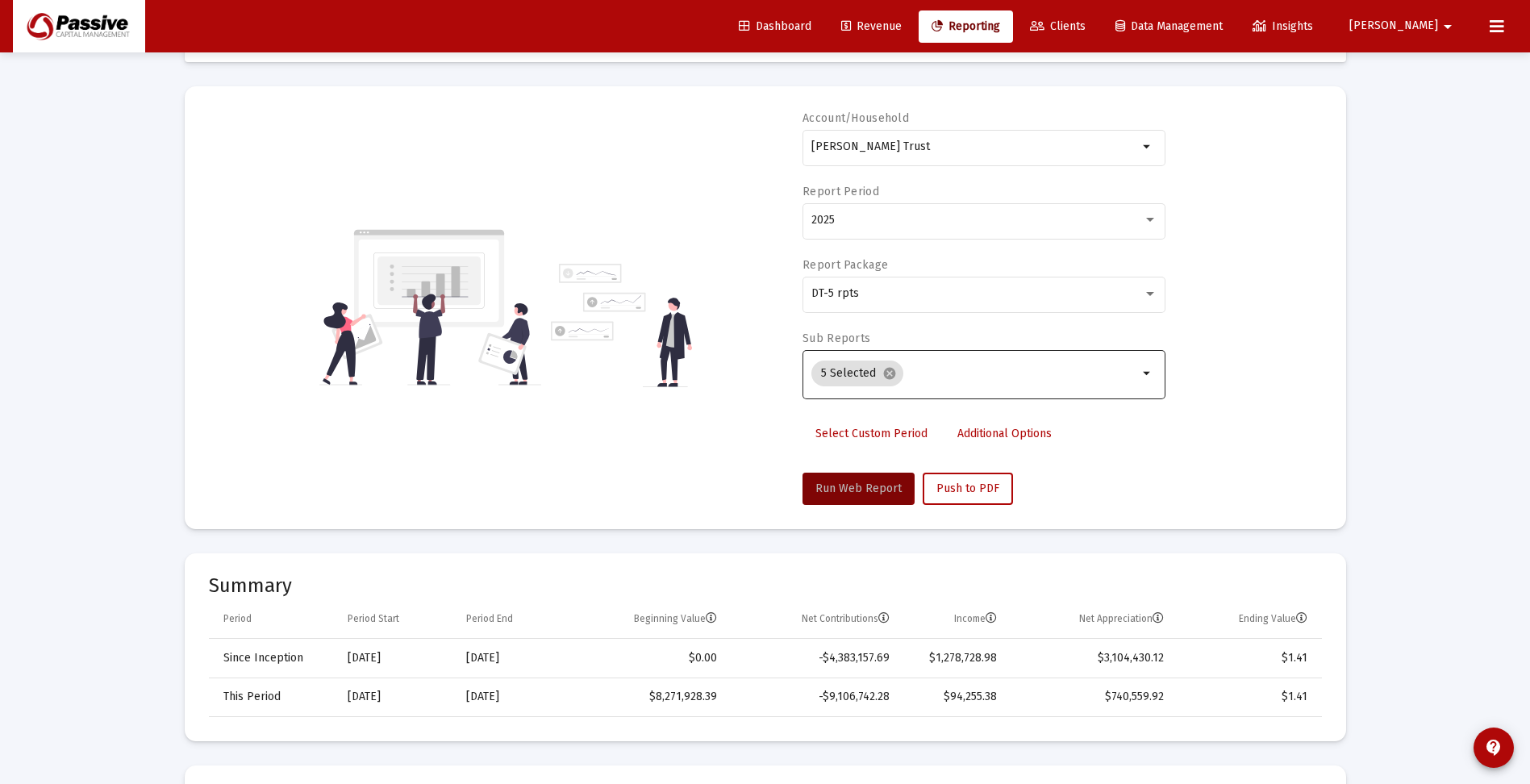
scroll to position [0, 0]
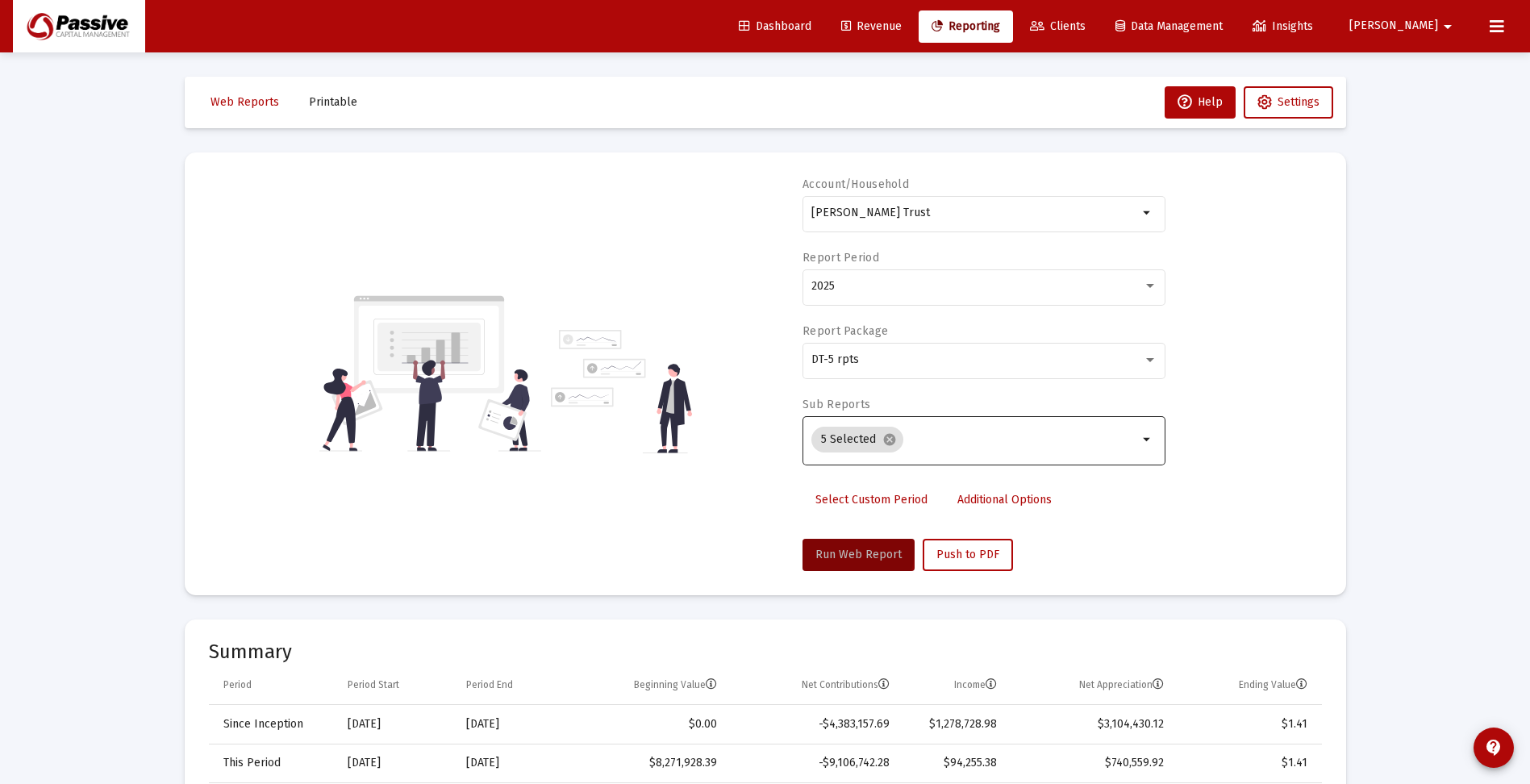
click at [861, 505] on span "Select Custom Period" at bounding box center [871, 500] width 112 height 14
click at [966, 287] on icon "Open calendar" at bounding box center [968, 285] width 13 height 14
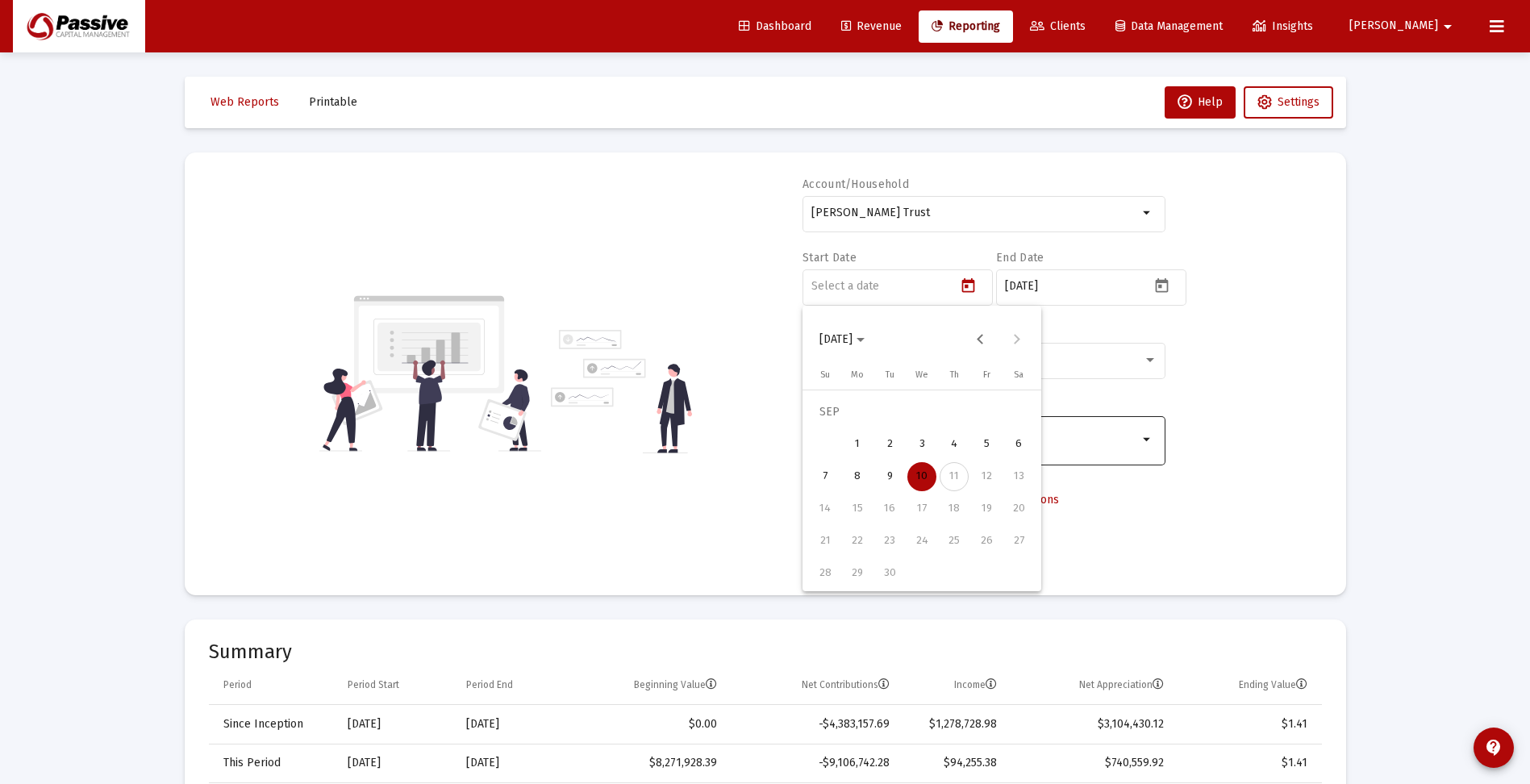
click at [864, 337] on span "[DATE]" at bounding box center [842, 339] width 45 height 14
click at [832, 513] on div "2018" at bounding box center [837, 518] width 51 height 29
click at [843, 486] on div "SEP" at bounding box center [837, 486] width 51 height 29
click at [913, 537] on div "26" at bounding box center [922, 541] width 29 height 29
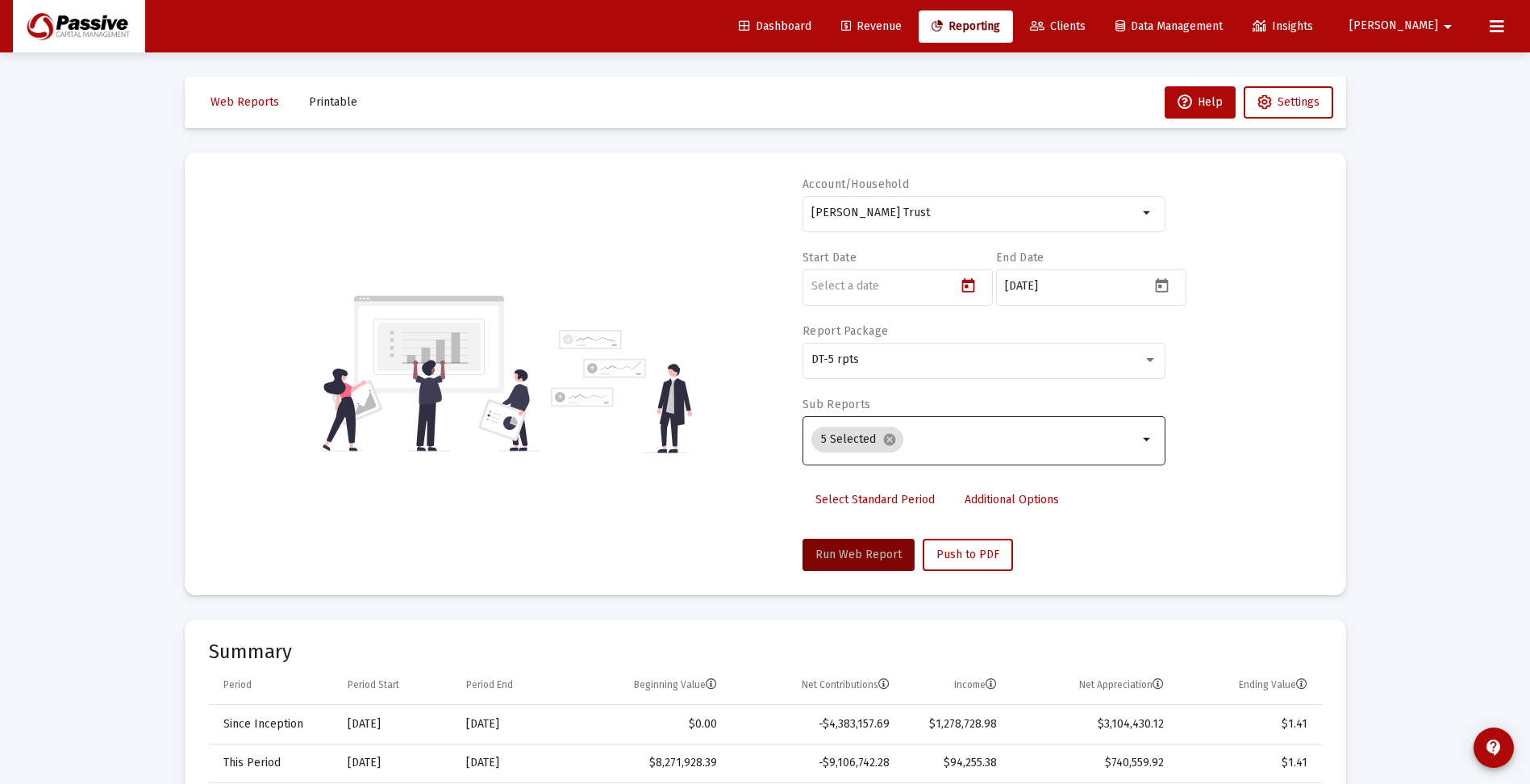
type input "[DATE]"
click at [857, 554] on span "Run Web Report" at bounding box center [858, 554] width 86 height 14
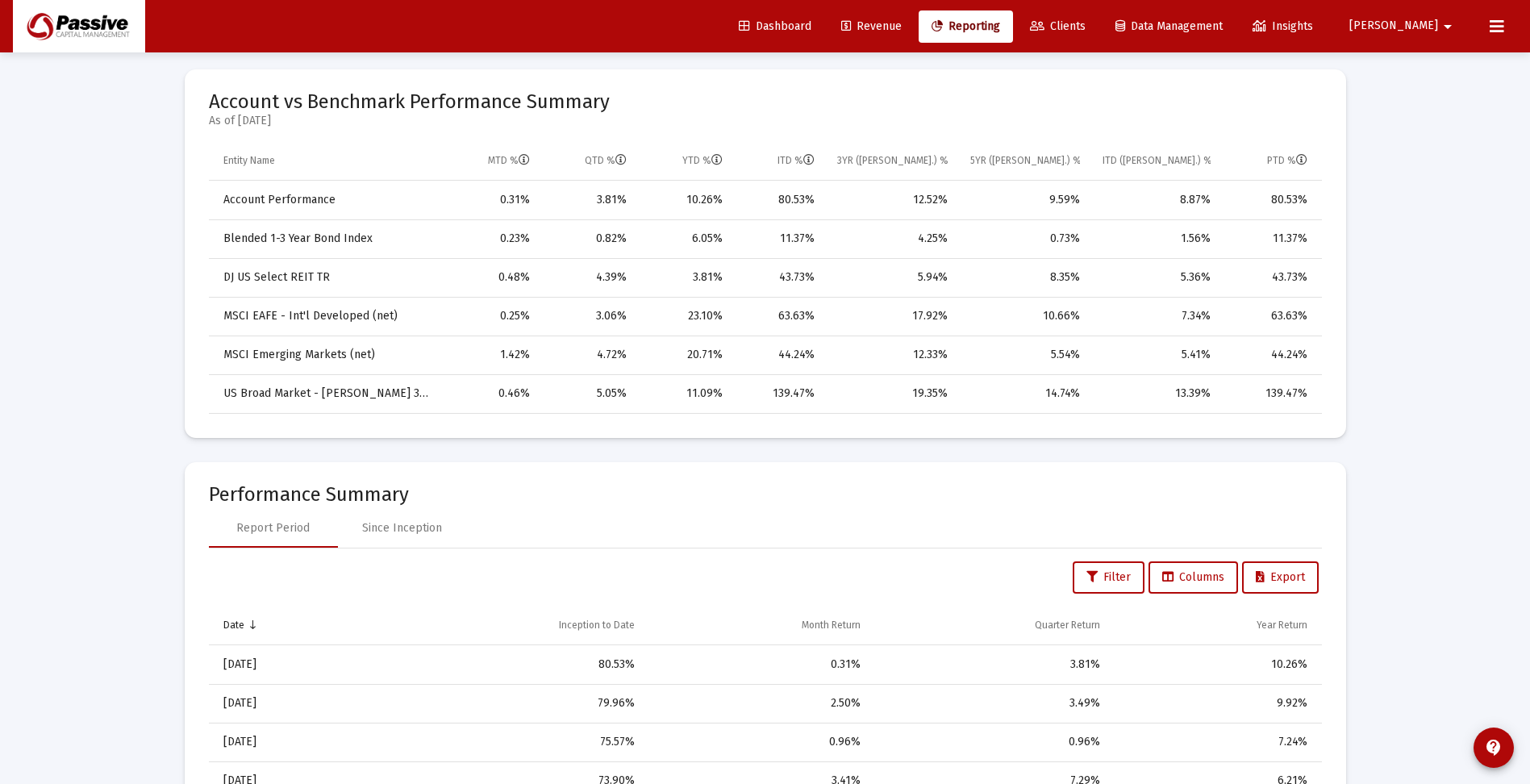
scroll to position [887, 0]
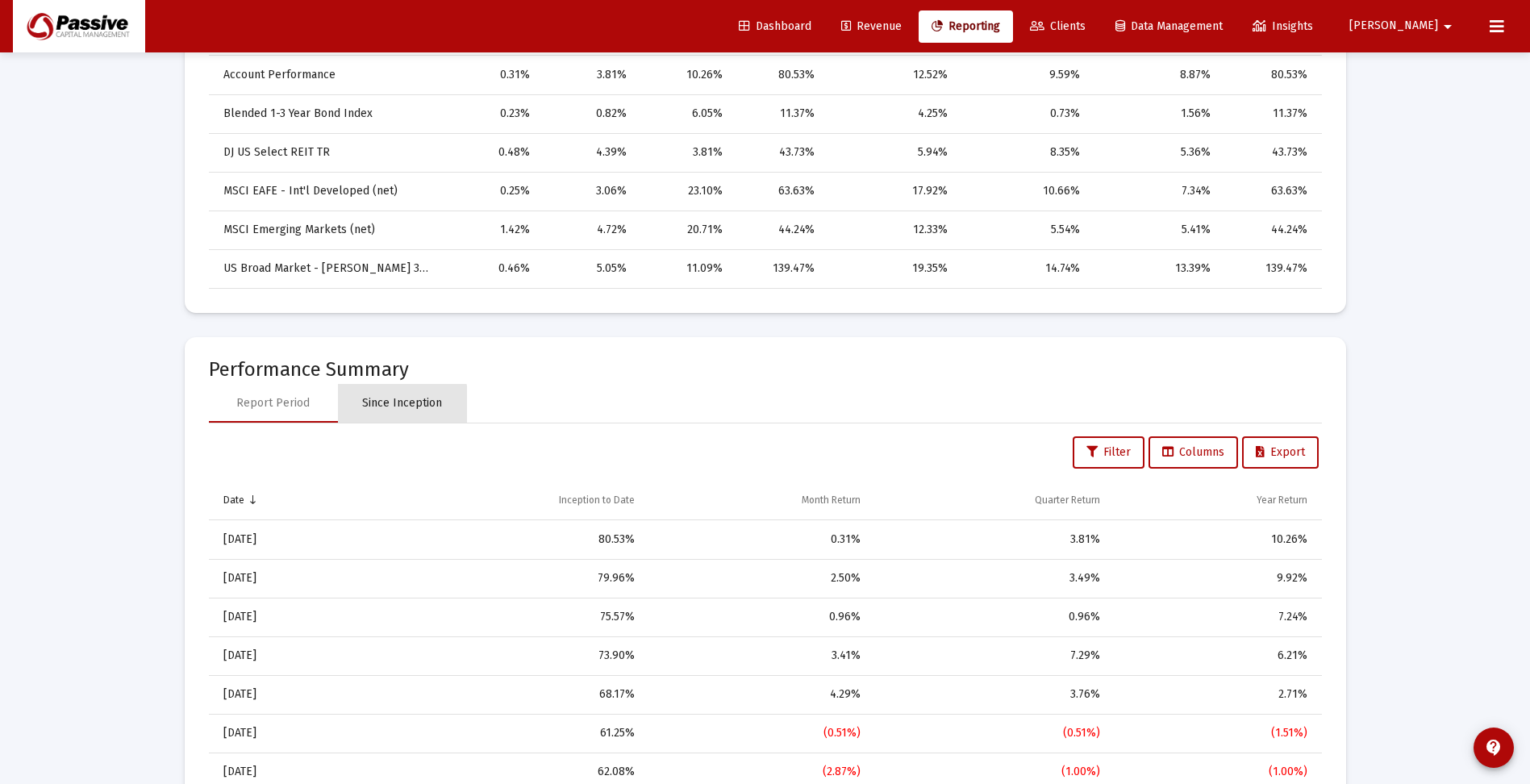
click at [395, 404] on div "Since Inception" at bounding box center [402, 403] width 80 height 16
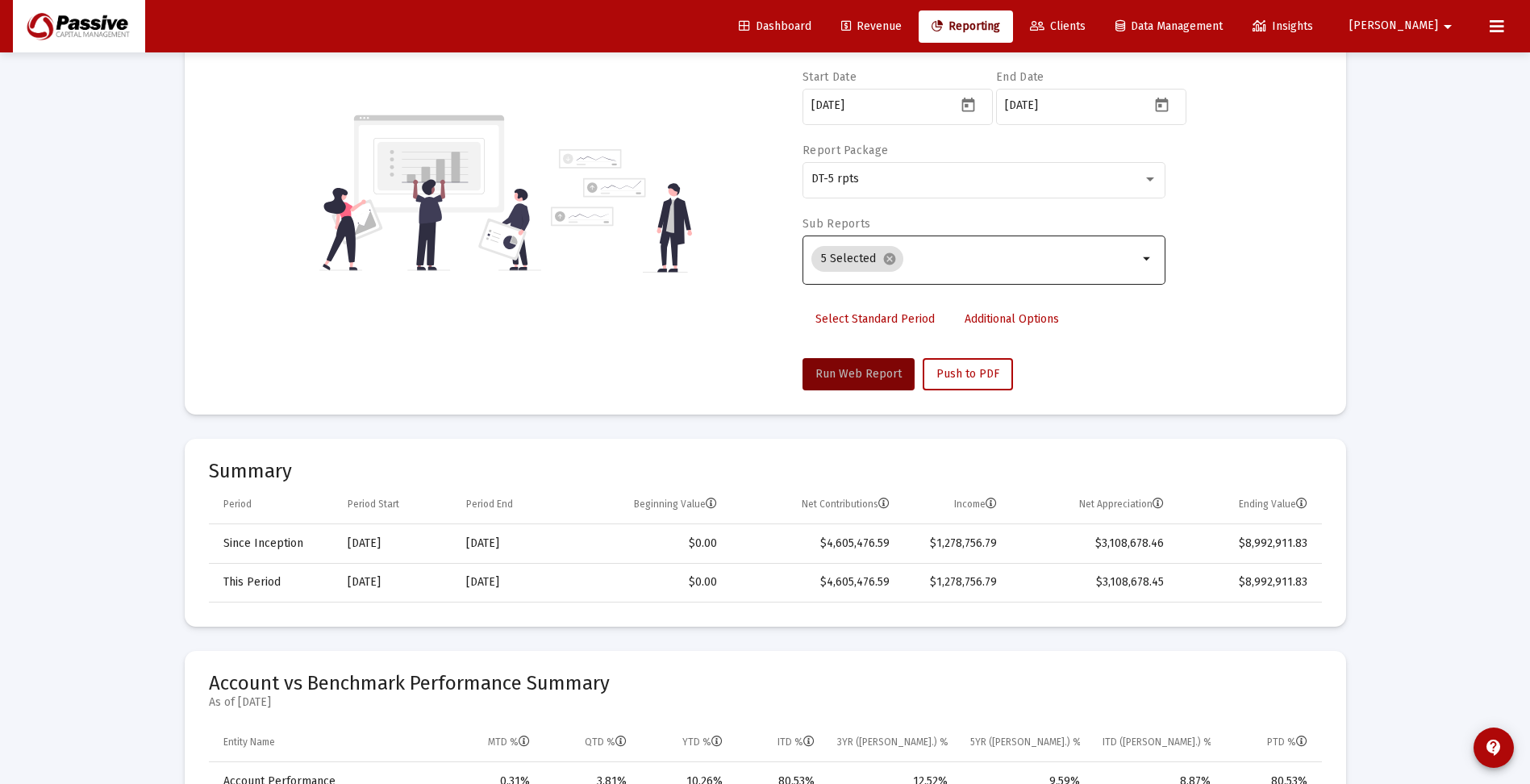
scroll to position [0, 0]
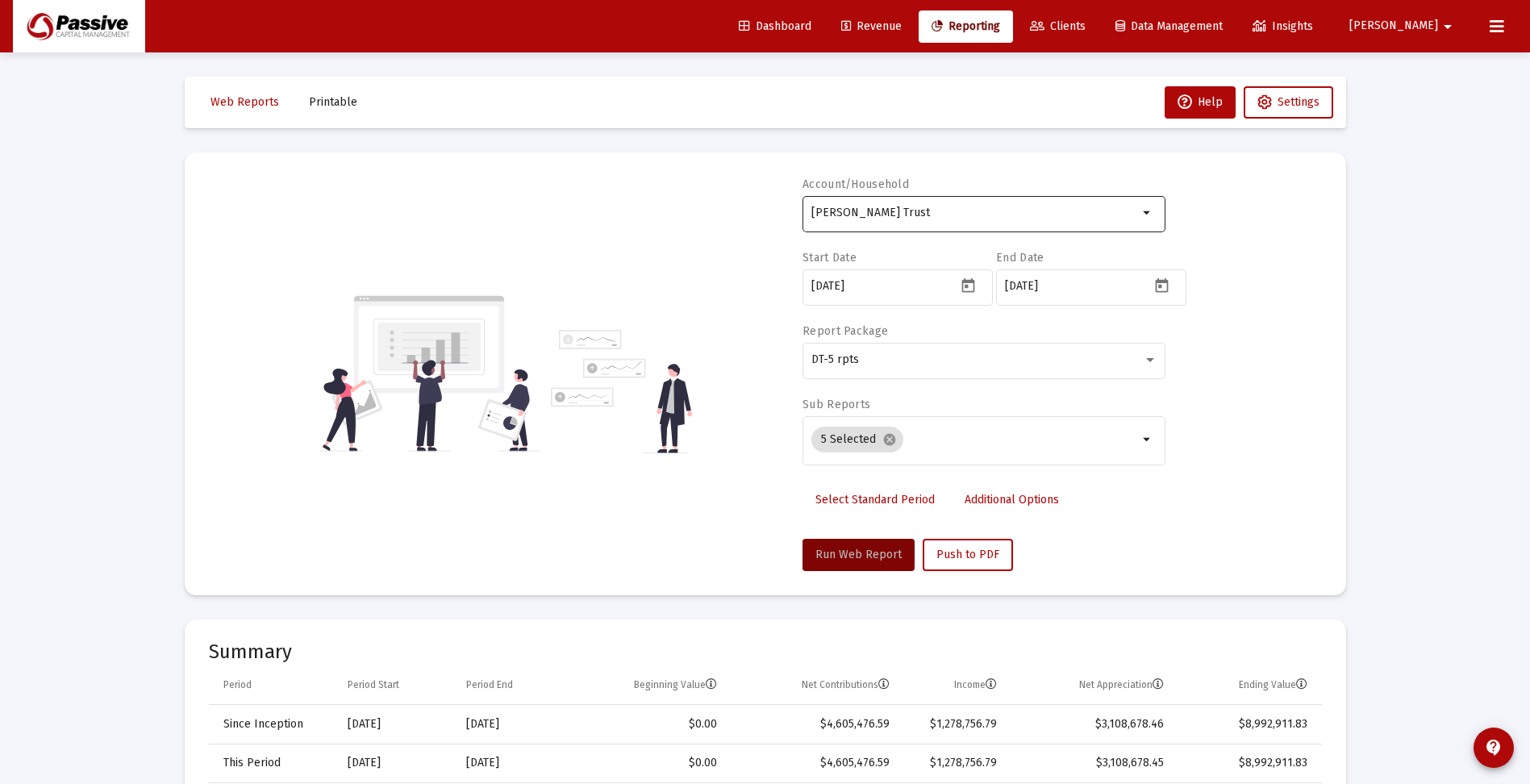
click at [1003, 212] on input "[PERSON_NAME] Trust" at bounding box center [974, 212] width 326 height 13
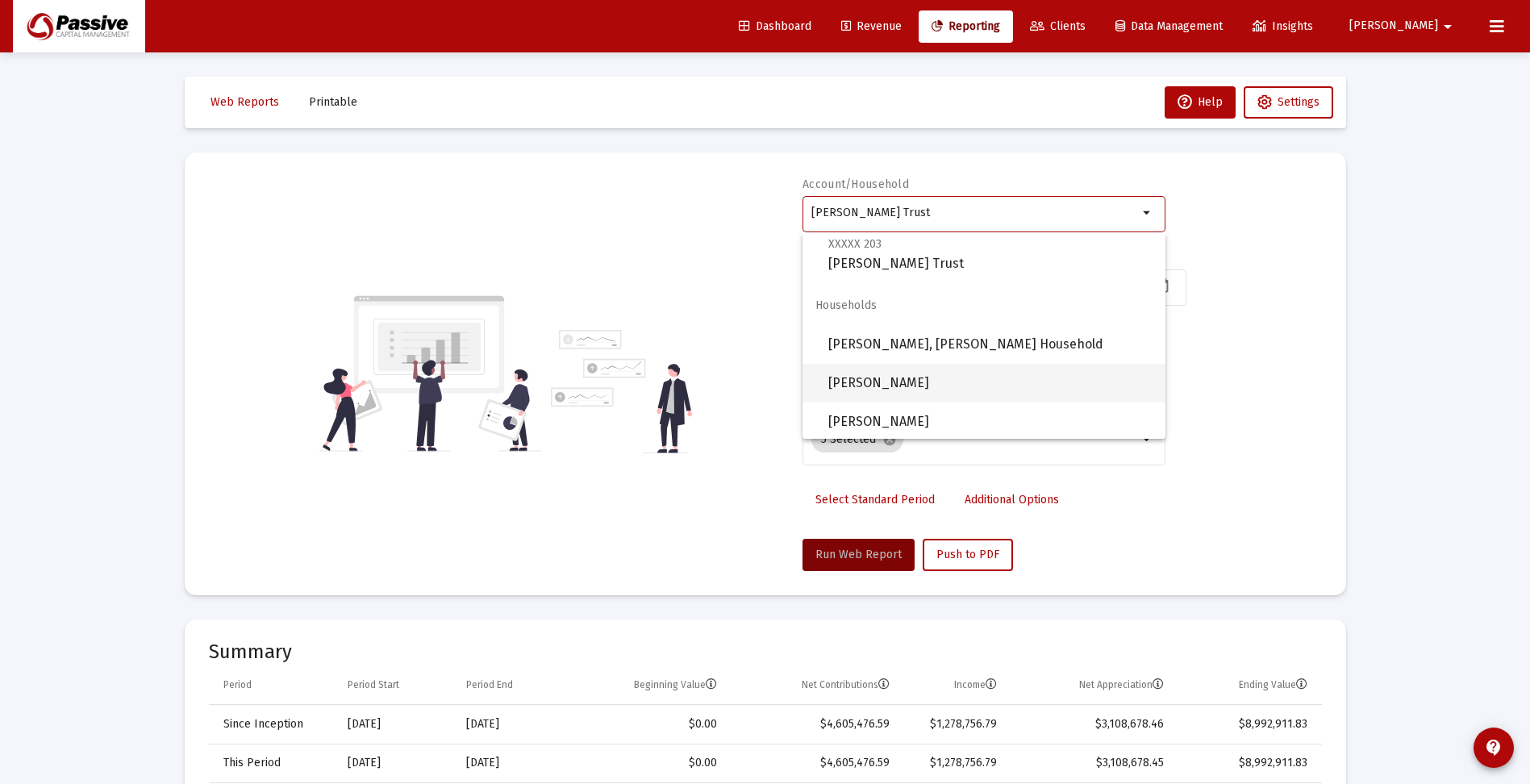
scroll to position [400, 0]
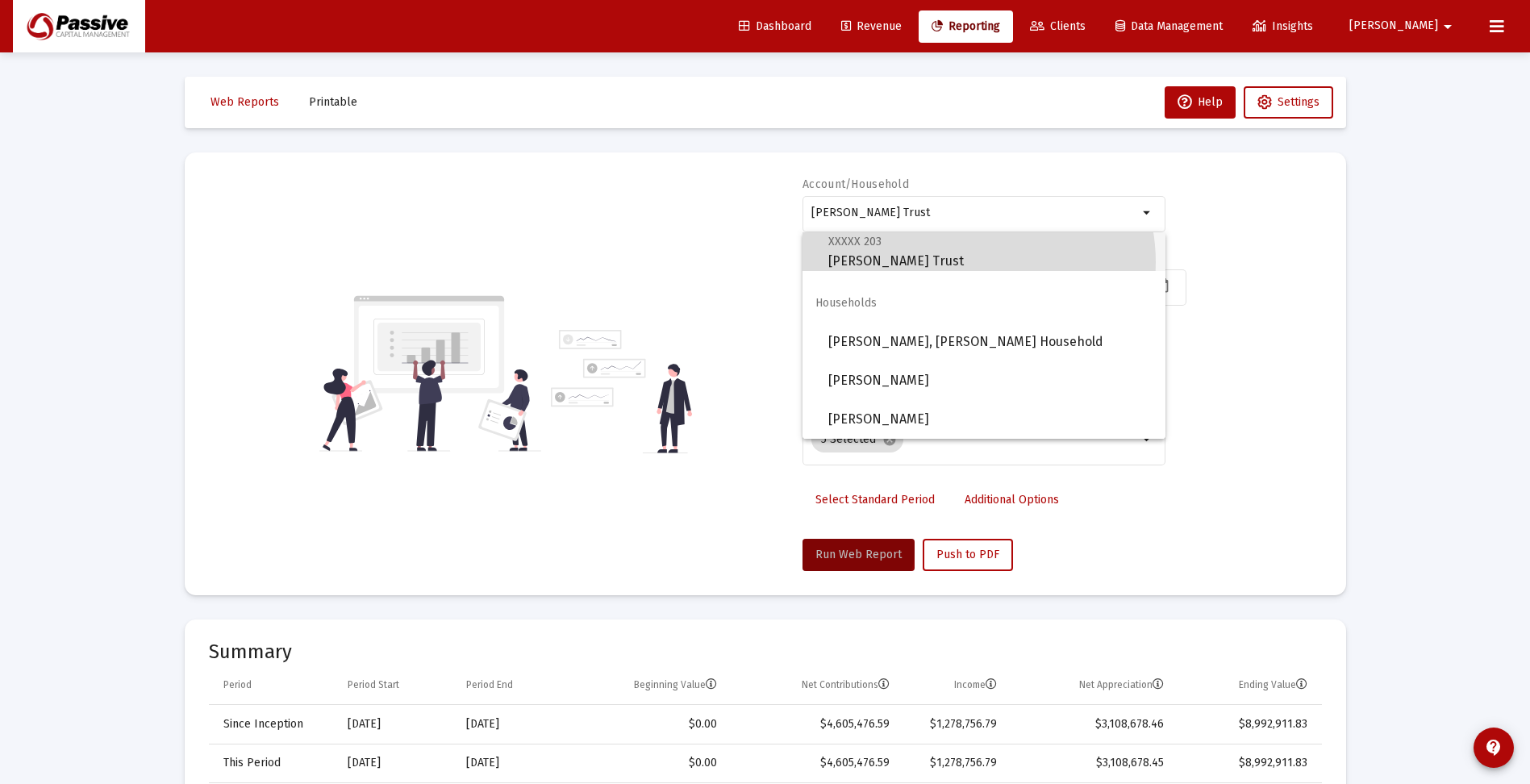
click at [968, 262] on span "XXXXX 203 [PERSON_NAME] Trust" at bounding box center [990, 251] width 324 height 40
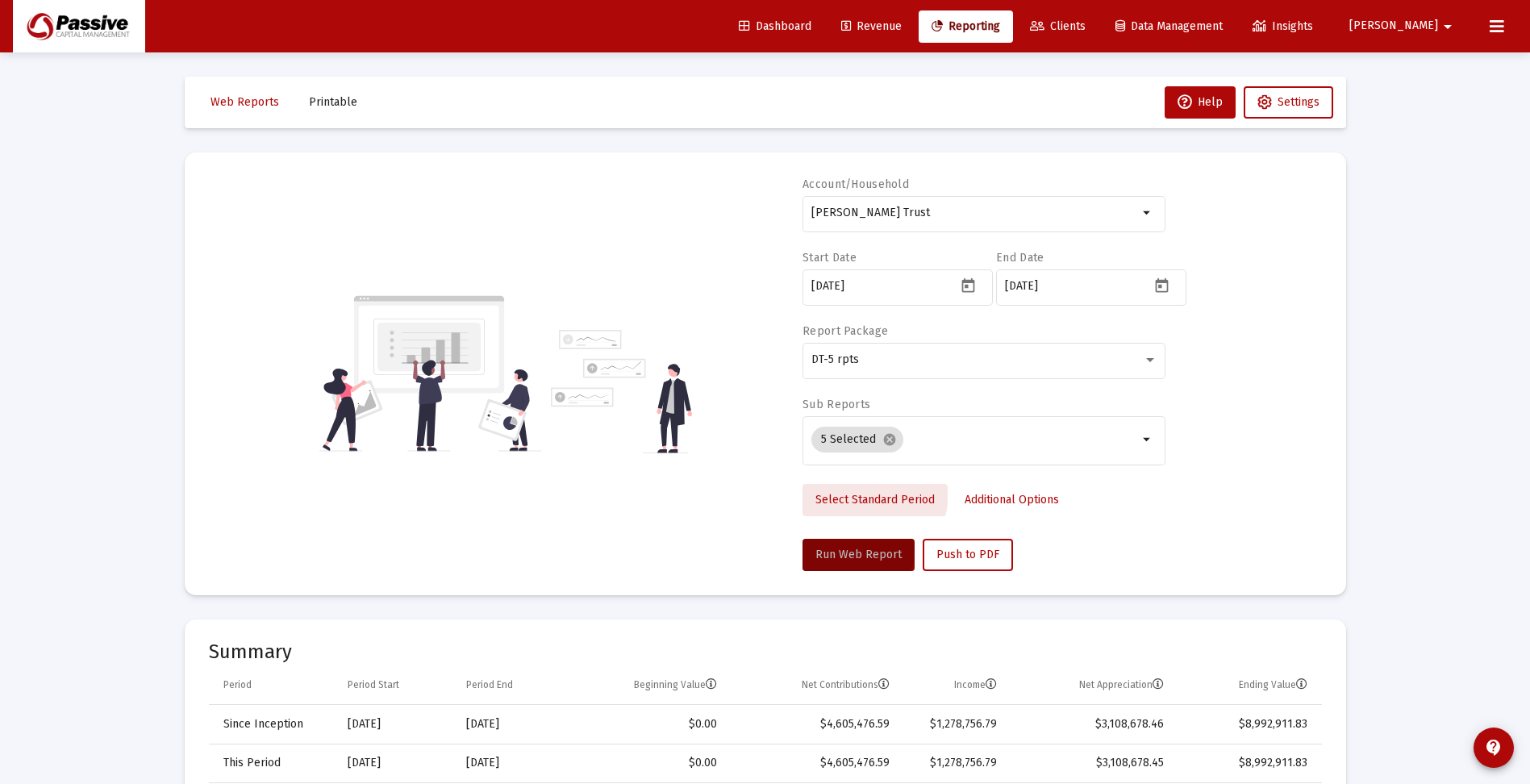
click at [863, 493] on span "Select Standard Period" at bounding box center [875, 500] width 119 height 14
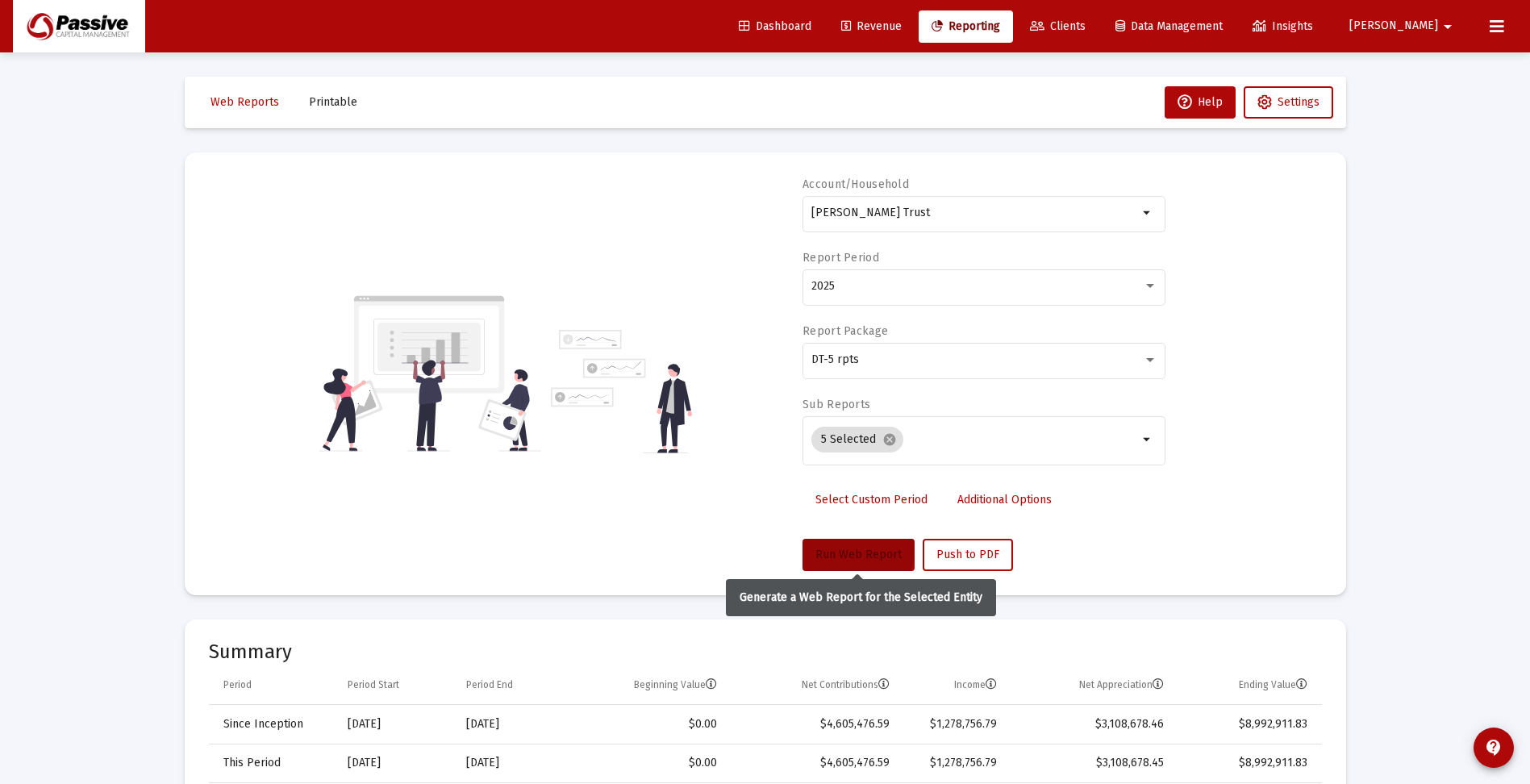
click at [848, 556] on span "Run Web Report" at bounding box center [858, 554] width 86 height 14
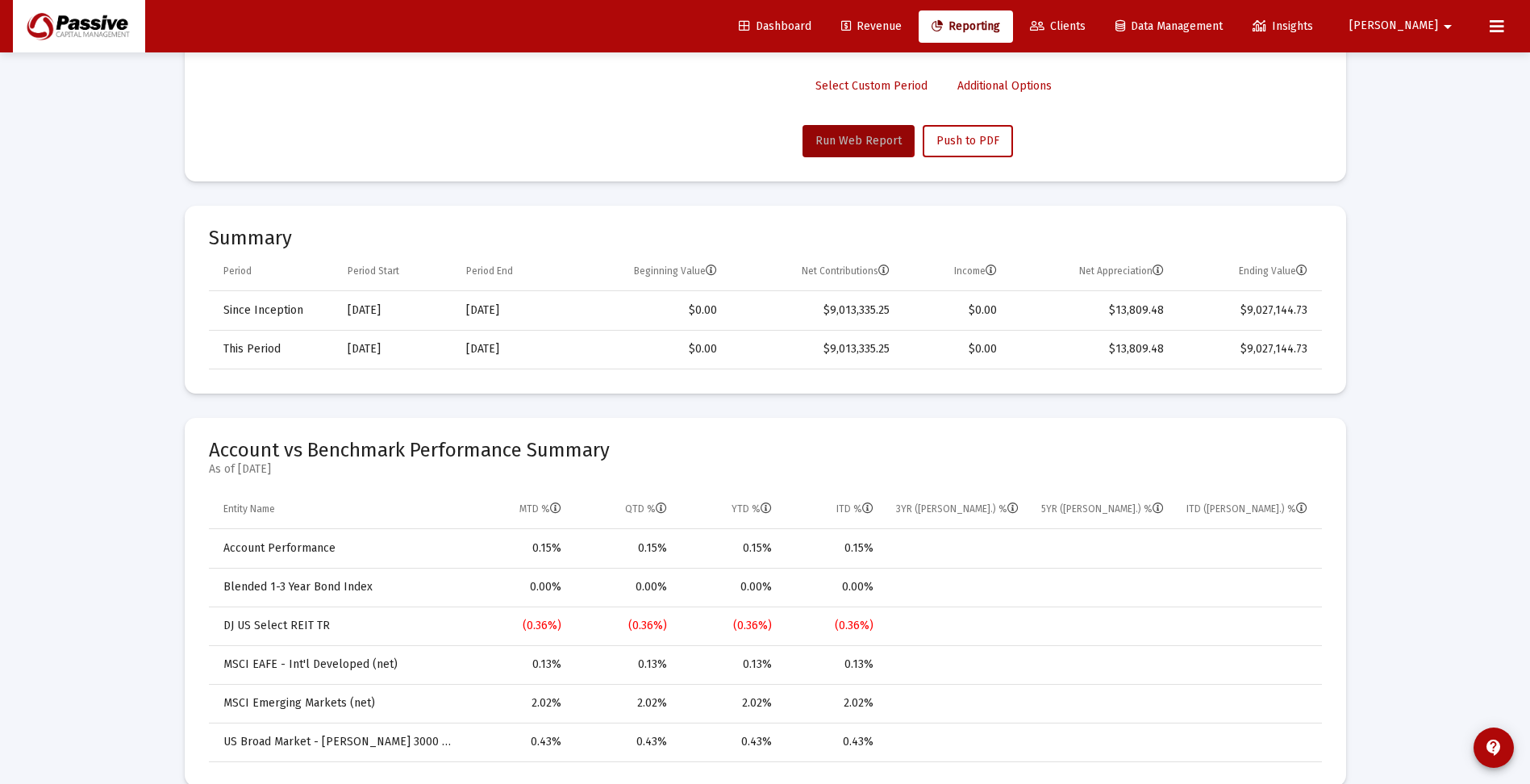
scroll to position [484, 0]
